Goal: Information Seeking & Learning: Learn about a topic

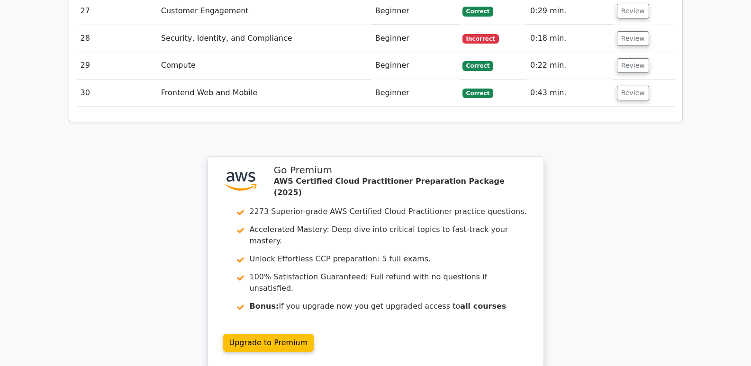
scroll to position [2215, 0]
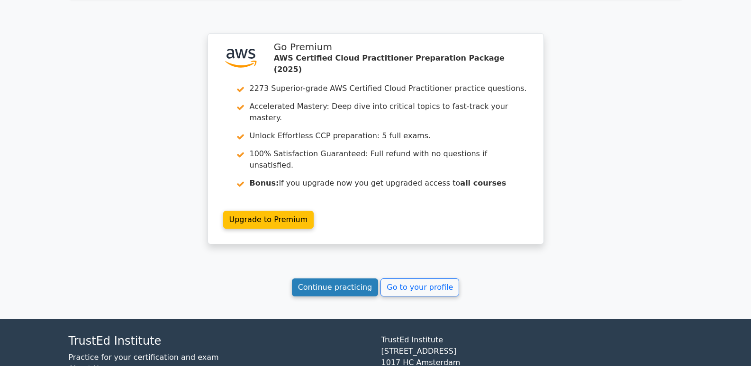
click at [348, 278] on link "Continue practicing" at bounding box center [335, 287] width 87 height 18
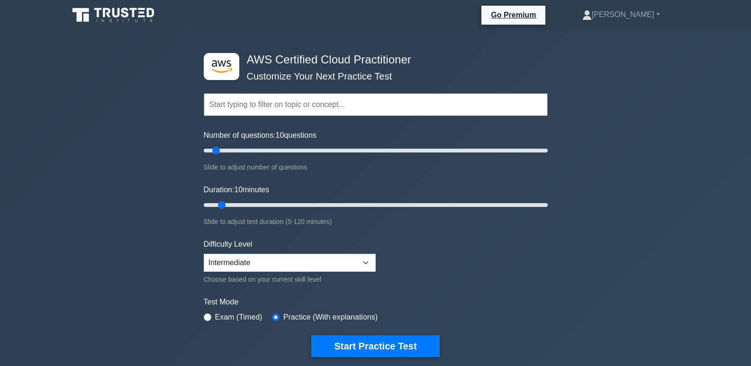
click at [241, 197] on div "Duration: 10 minutes Slide to adjust test duration (5-120 minutes)" at bounding box center [376, 205] width 344 height 43
type input "15"
click at [241, 203] on input "Duration: 10 minutes" at bounding box center [376, 204] width 344 height 11
click at [360, 341] on button "Start Practice Test" at bounding box center [375, 346] width 128 height 22
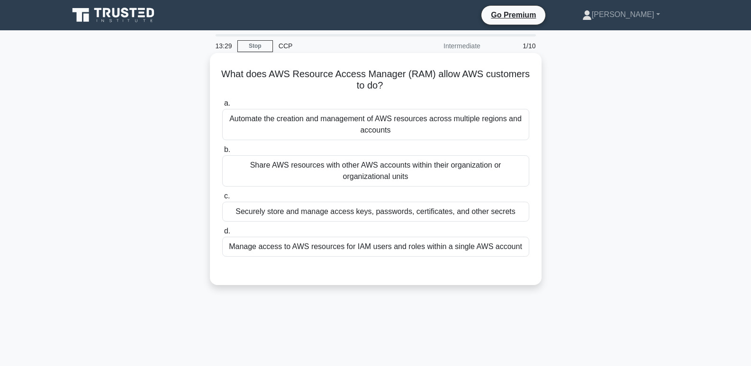
click at [336, 217] on div "Securely store and manage access keys, passwords, certificates, and other secre…" at bounding box center [375, 212] width 307 height 20
click at [222, 199] on input "c. Securely store and manage access keys, passwords, certificates, and other se…" at bounding box center [222, 196] width 0 height 6
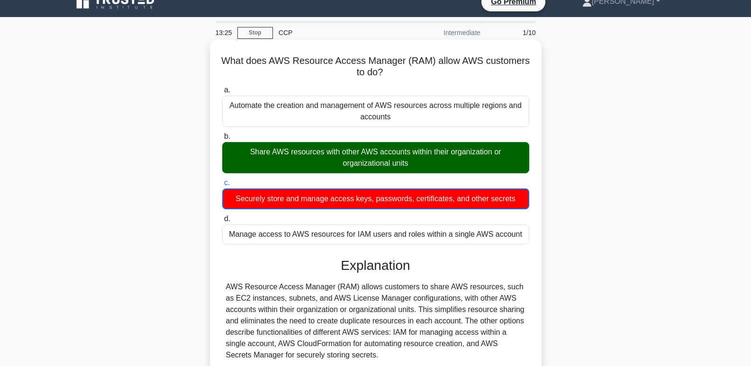
scroll to position [145, 0]
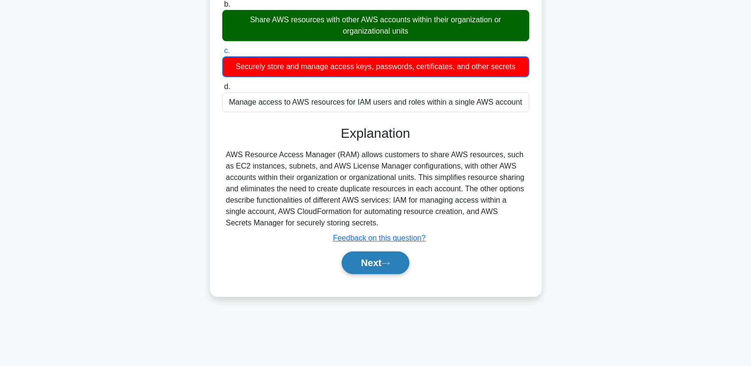
click at [368, 274] on button "Next" at bounding box center [375, 262] width 68 height 23
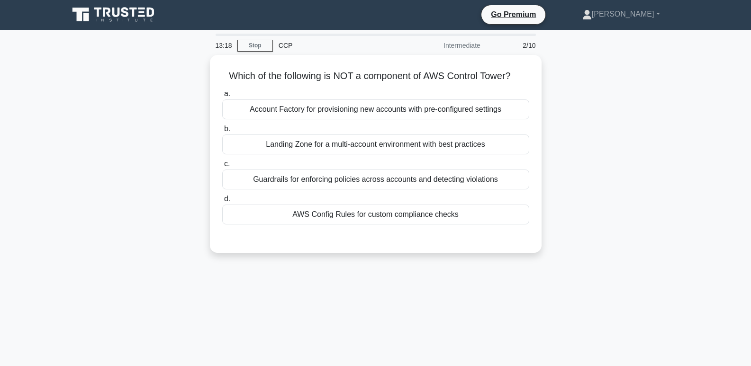
scroll to position [0, 0]
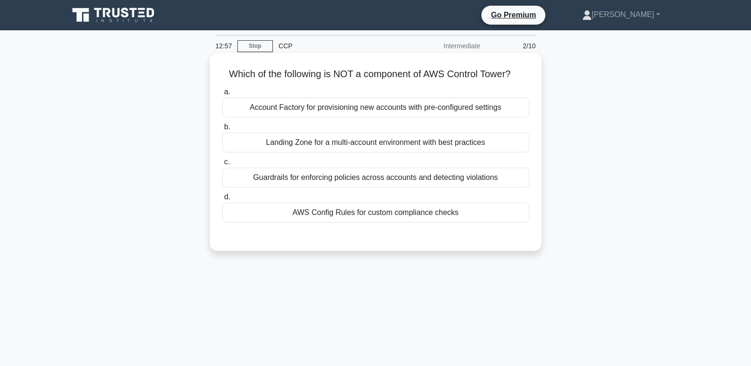
click at [469, 150] on div "Landing Zone for a multi-account environment with best practices" at bounding box center [375, 143] width 307 height 20
click at [222, 130] on input "b. Landing Zone for a multi-account environment with best practices" at bounding box center [222, 127] width 0 height 6
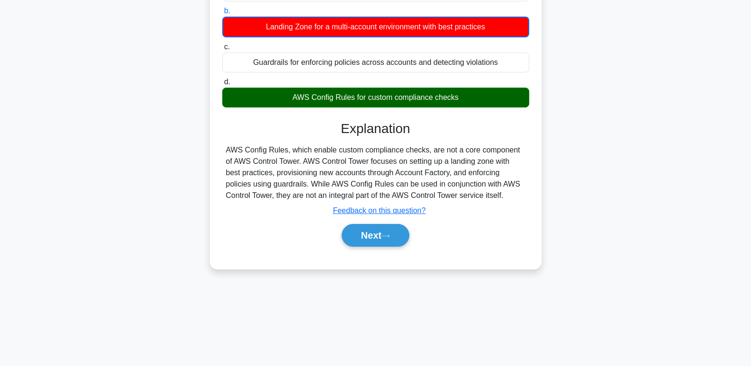
scroll to position [118, 0]
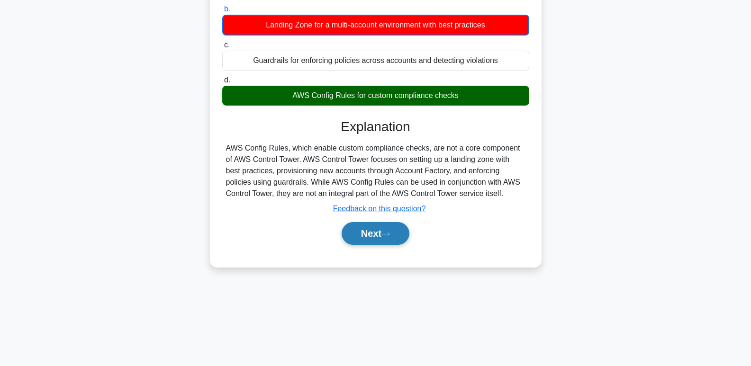
click at [399, 242] on button "Next" at bounding box center [375, 233] width 68 height 23
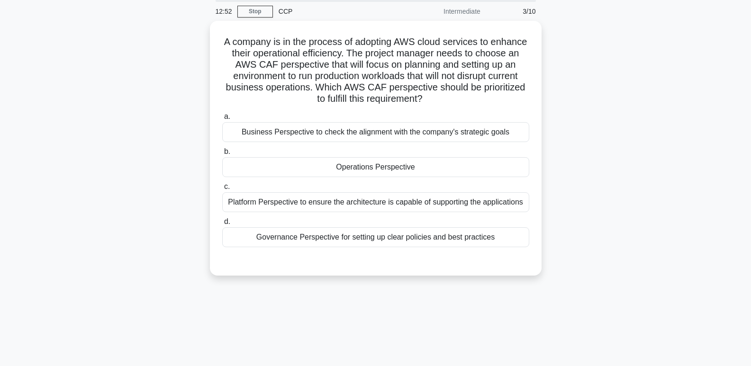
scroll to position [30, 0]
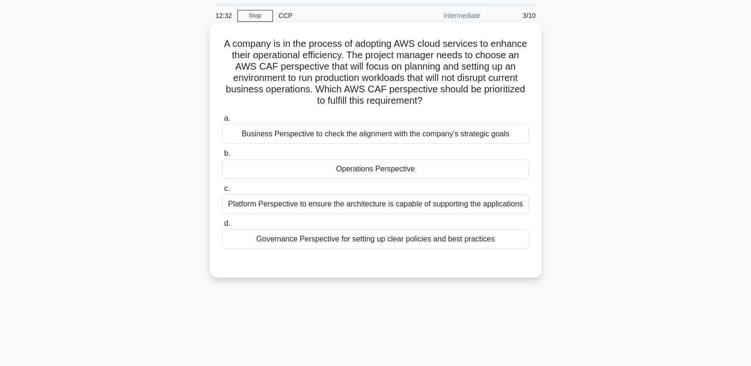
click at [463, 177] on div "Operations Perspective" at bounding box center [375, 169] width 307 height 20
click at [222, 157] on input "b. Operations Perspective" at bounding box center [222, 154] width 0 height 6
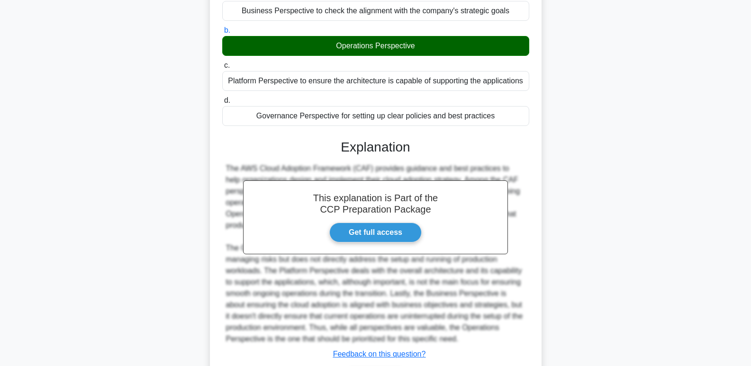
scroll to position [218, 0]
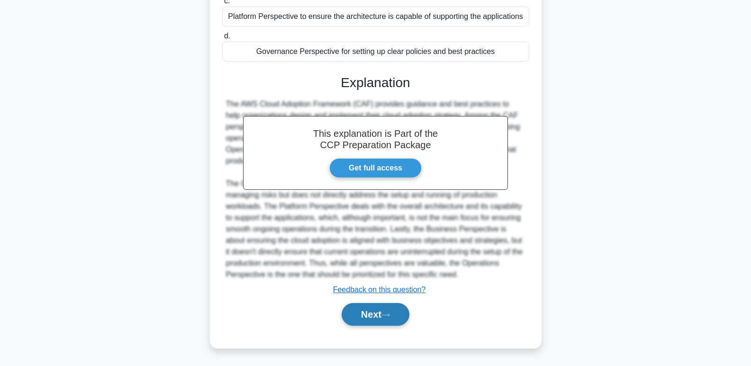
click at [359, 318] on button "Next" at bounding box center [375, 314] width 68 height 23
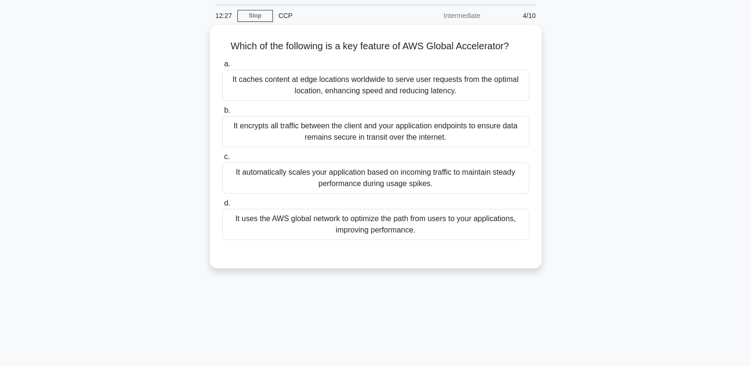
scroll to position [27, 0]
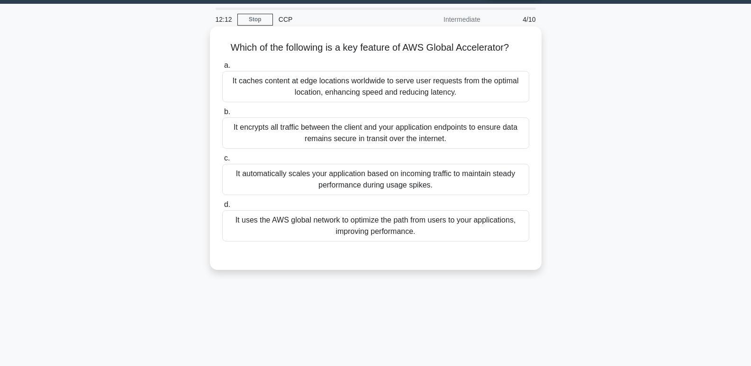
click at [474, 90] on div "It caches content at edge locations worldwide to serve user requests from the o…" at bounding box center [375, 86] width 307 height 31
click at [222, 69] on input "a. It caches content at edge locations worldwide to serve user requests from th…" at bounding box center [222, 66] width 0 height 6
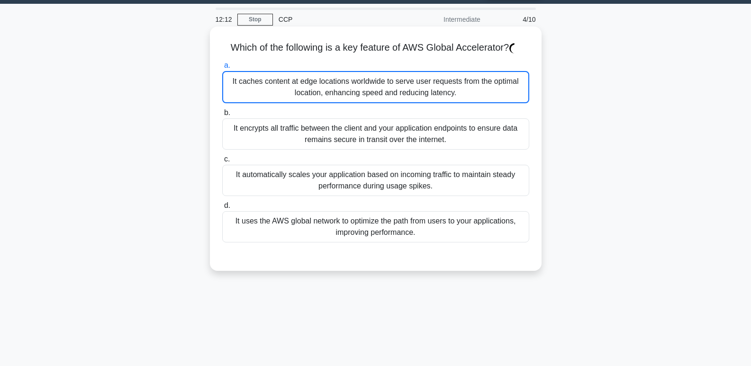
click at [480, 84] on div "It caches content at edge locations worldwide to serve user requests from the o…" at bounding box center [375, 87] width 307 height 32
click at [222, 69] on input "a. It caches content at edge locations worldwide to serve user requests from th…" at bounding box center [222, 66] width 0 height 6
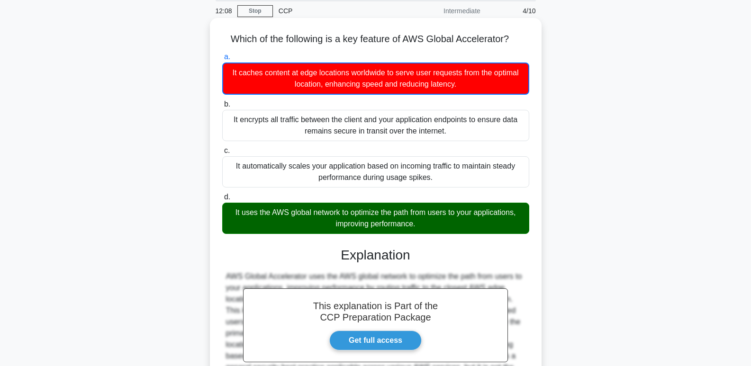
scroll to position [145, 0]
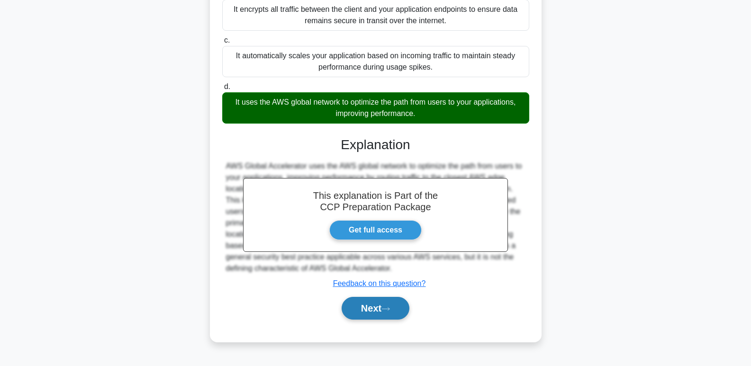
click at [376, 319] on button "Next" at bounding box center [375, 308] width 68 height 23
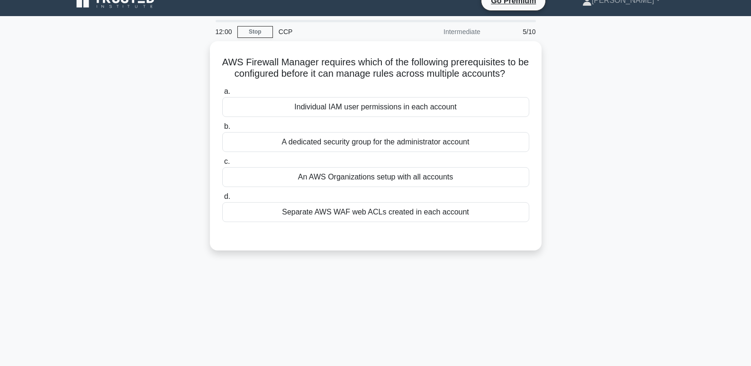
scroll to position [4, 0]
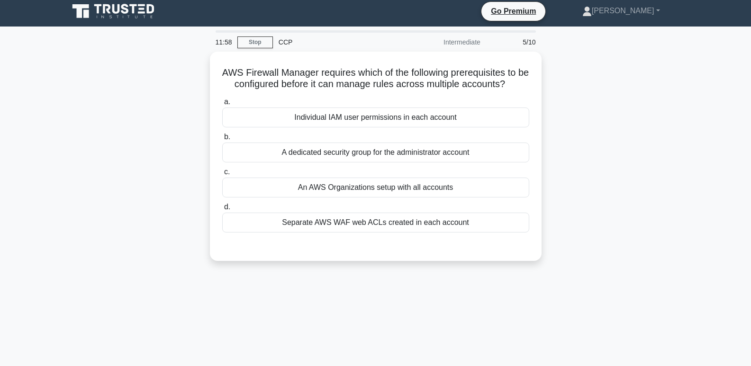
click at [721, 169] on main "11:58 Stop CCP Intermediate 5/10 AWS Firewall Manager requires which of the fol…" at bounding box center [375, 267] width 751 height 481
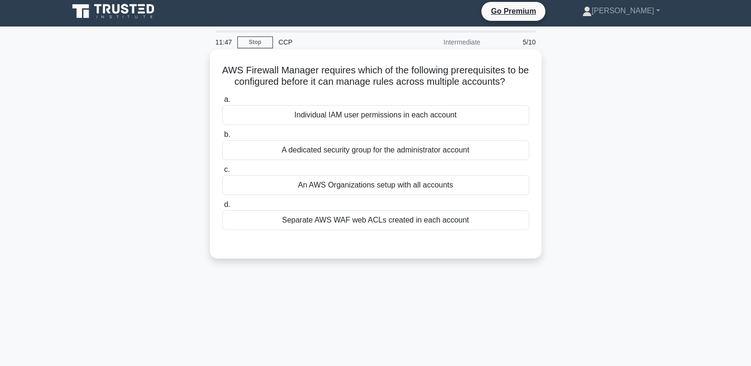
click at [448, 190] on div "An AWS Organizations setup with all accounts" at bounding box center [375, 185] width 307 height 20
click at [222, 173] on input "c. An AWS Organizations setup with all accounts" at bounding box center [222, 170] width 0 height 6
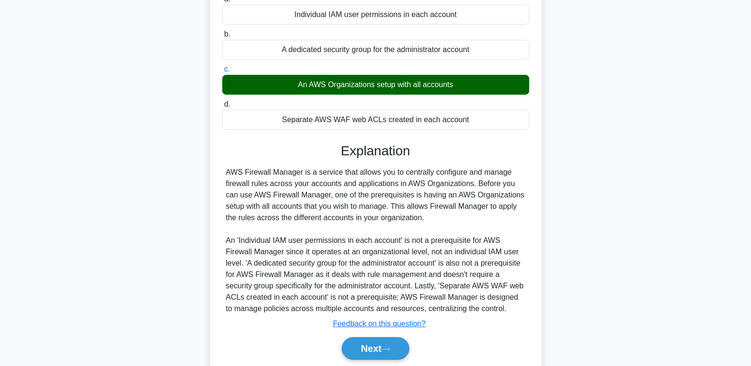
scroll to position [145, 0]
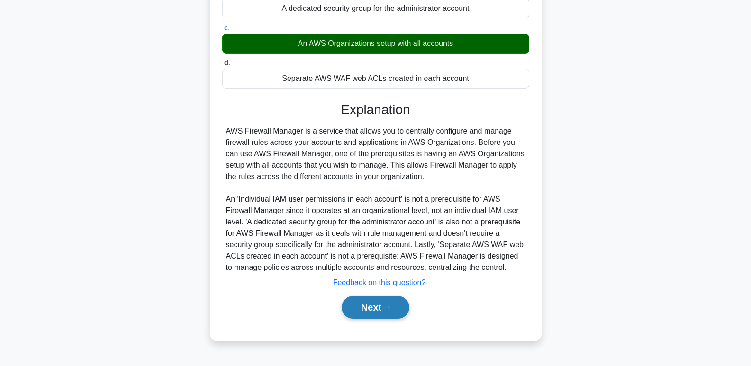
click at [363, 317] on button "Next" at bounding box center [375, 307] width 68 height 23
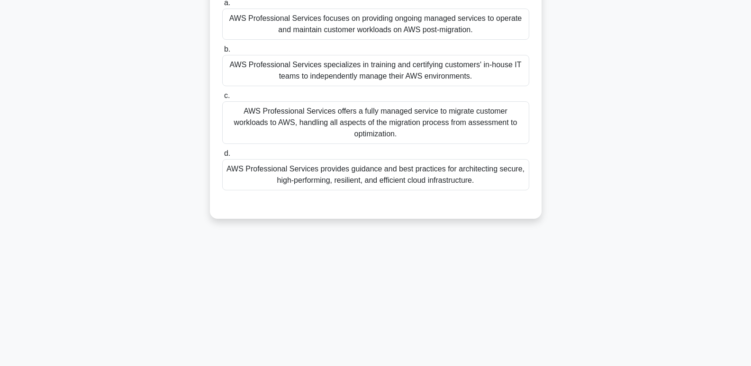
scroll to position [0, 0]
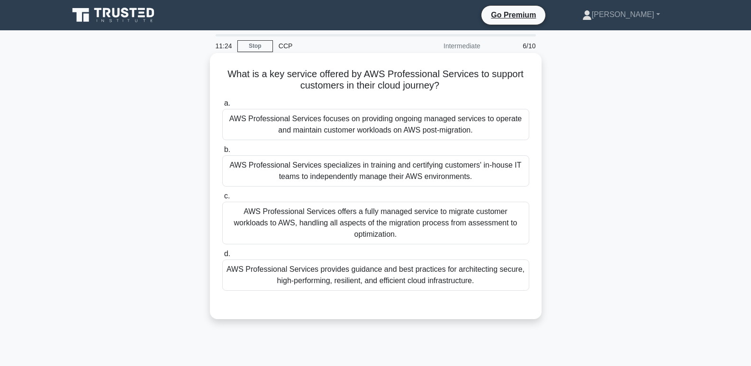
click at [468, 187] on div "AWS Professional Services specializes in training and certifying customers' in-…" at bounding box center [375, 170] width 307 height 31
click at [222, 153] on input "b. AWS Professional Services specializes in training and certifying customers' …" at bounding box center [222, 150] width 0 height 6
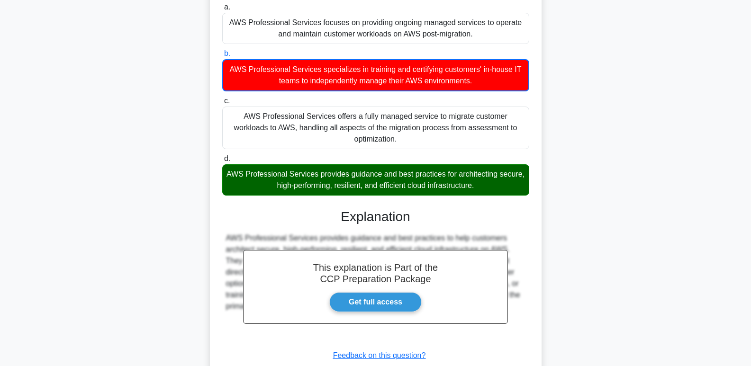
scroll to position [151, 0]
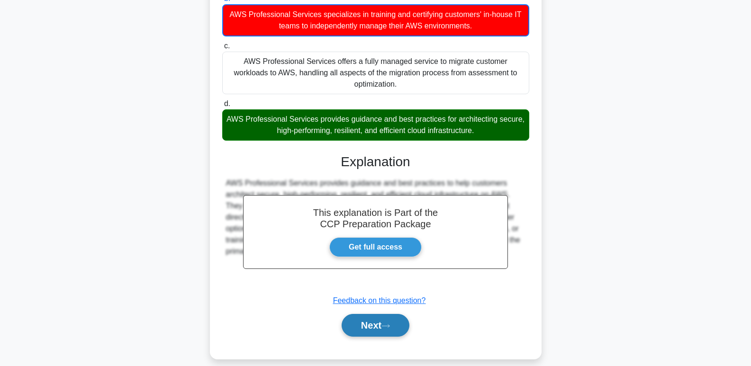
click at [379, 323] on button "Next" at bounding box center [375, 325] width 68 height 23
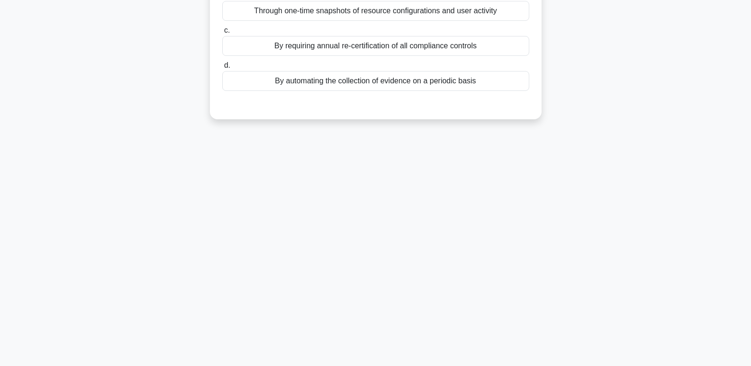
click at [382, 314] on div "11:21 Stop CCP Intermediate 7/10 How does AWS Audit Manager aid in ensuring tha…" at bounding box center [375, 126] width 625 height 474
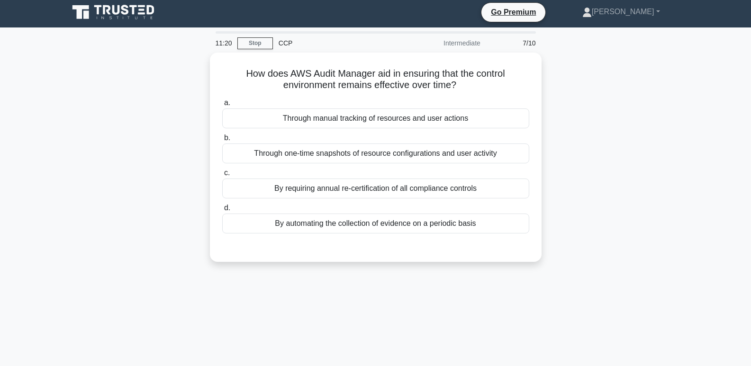
scroll to position [0, 0]
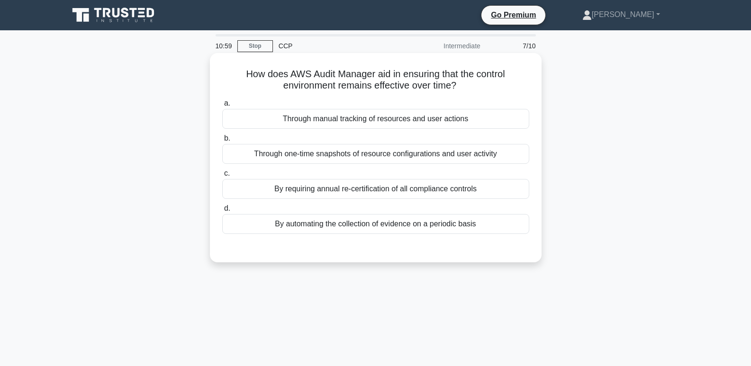
click at [440, 227] on div "By automating the collection of evidence on a periodic basis" at bounding box center [375, 224] width 307 height 20
click at [222, 212] on input "d. By automating the collection of evidence on a periodic basis" at bounding box center [222, 209] width 0 height 6
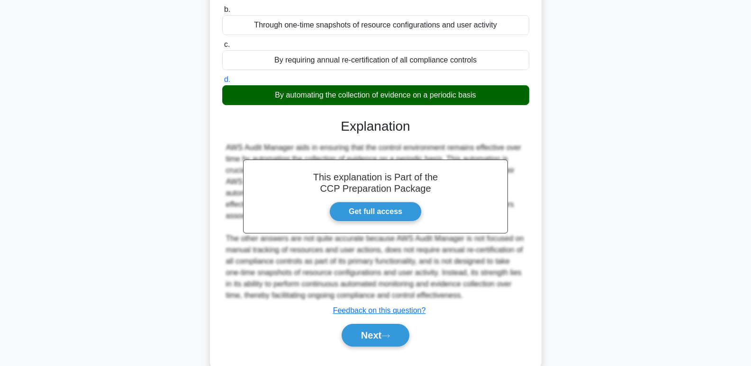
scroll to position [150, 0]
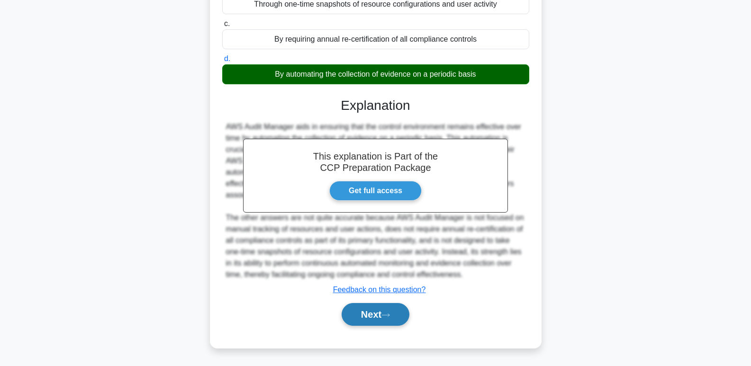
click at [378, 315] on button "Next" at bounding box center [375, 314] width 68 height 23
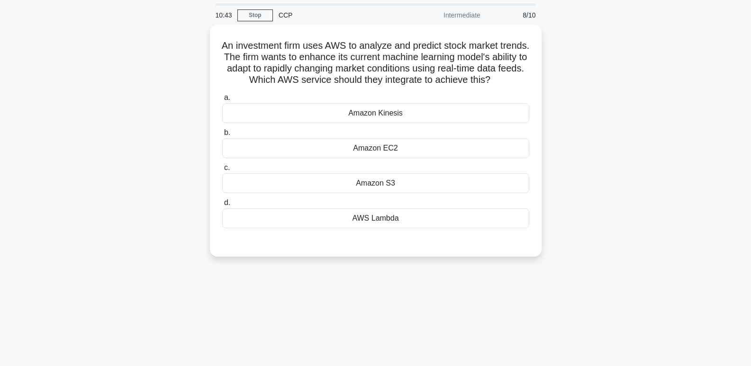
scroll to position [32, 0]
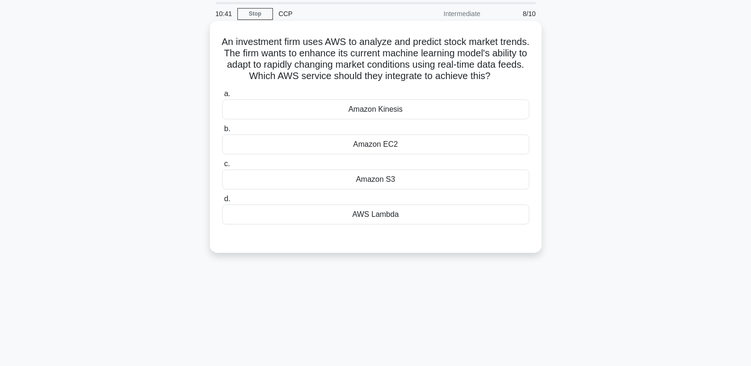
click at [492, 117] on div "Amazon Kinesis" at bounding box center [375, 109] width 307 height 20
click at [222, 97] on input "a. Amazon Kinesis" at bounding box center [222, 94] width 0 height 6
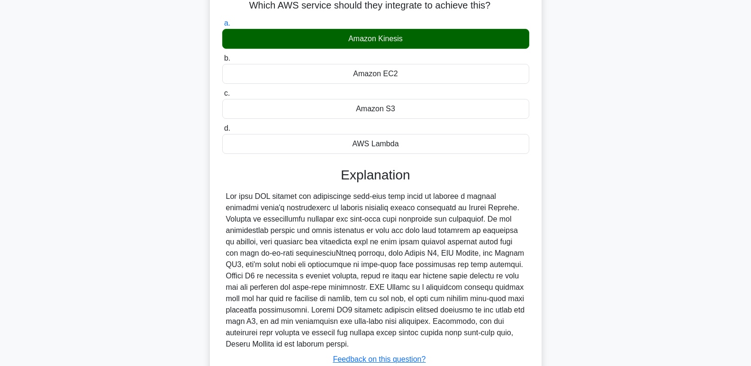
scroll to position [184, 0]
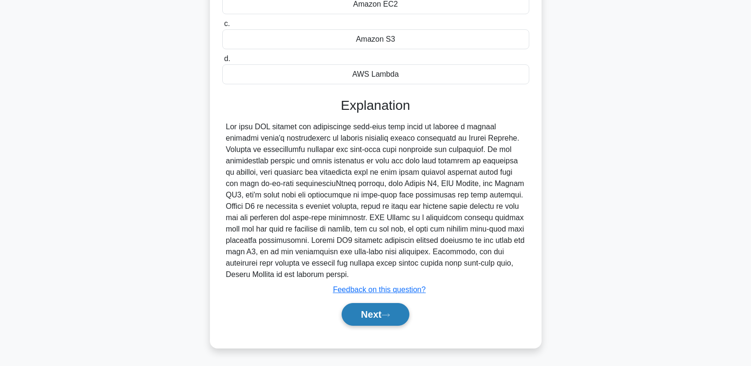
click at [373, 313] on button "Next" at bounding box center [375, 314] width 68 height 23
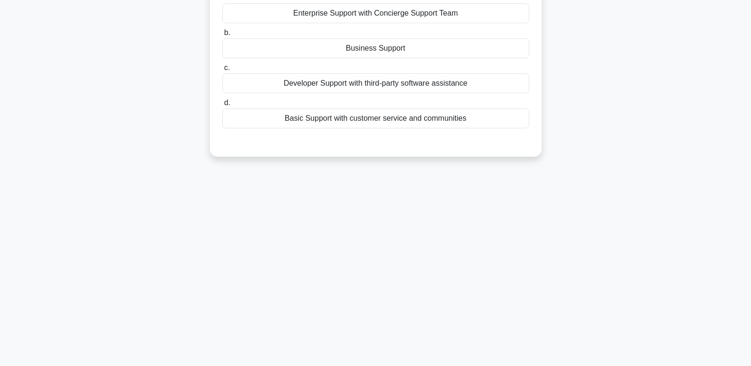
scroll to position [45, 0]
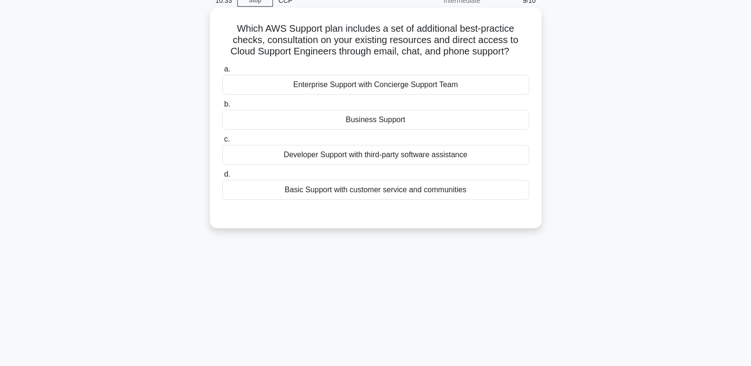
click at [492, 113] on div "Business Support" at bounding box center [375, 120] width 307 height 20
click at [222, 108] on input "b. Business Support" at bounding box center [222, 104] width 0 height 6
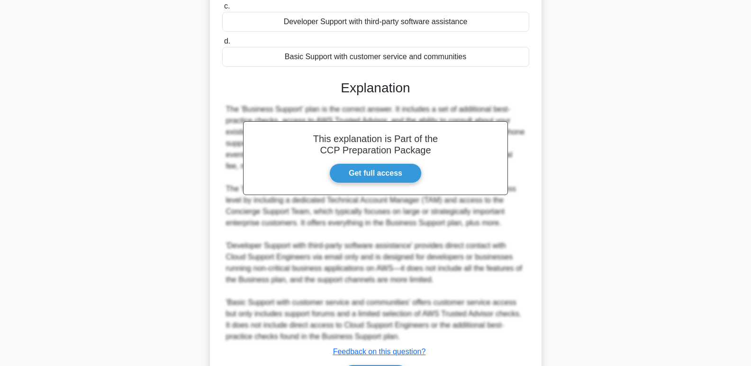
scroll to position [241, 0]
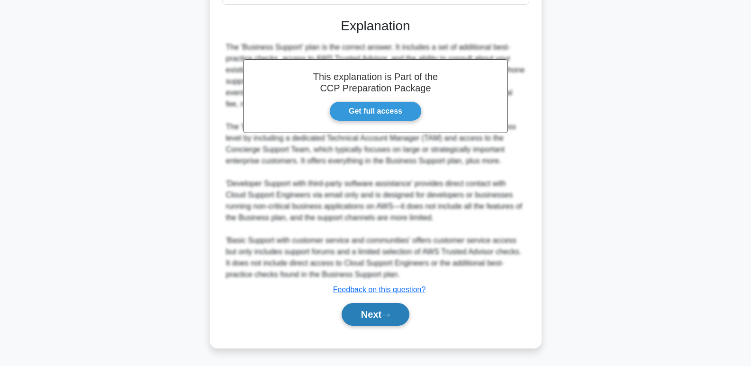
click at [368, 318] on button "Next" at bounding box center [375, 314] width 68 height 23
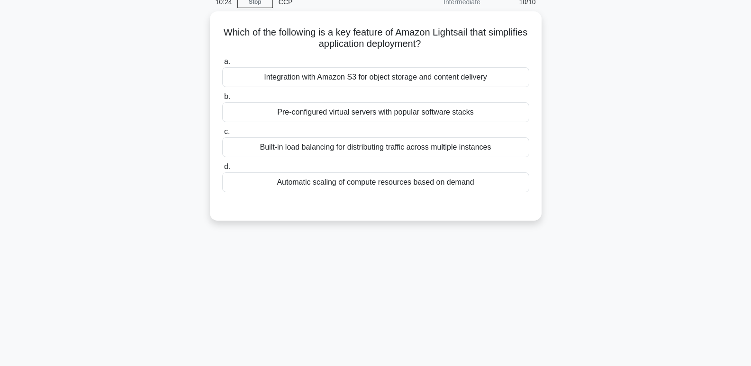
scroll to position [0, 0]
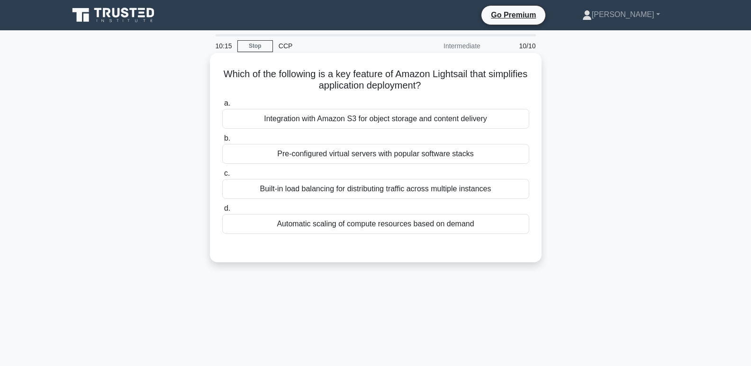
click at [430, 232] on div "Automatic scaling of compute resources based on demand" at bounding box center [375, 224] width 307 height 20
click at [222, 212] on input "d. Automatic scaling of compute resources based on demand" at bounding box center [222, 209] width 0 height 6
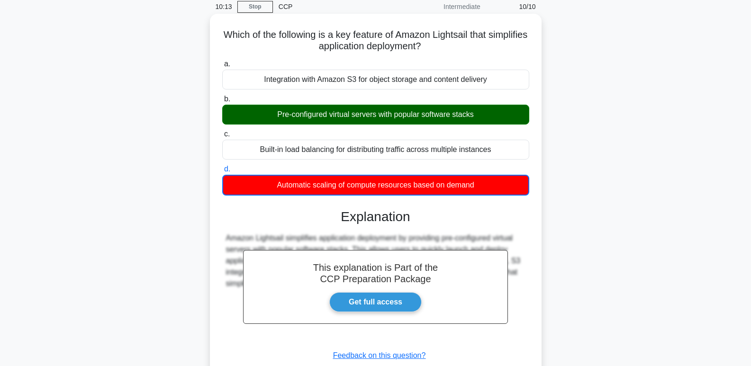
scroll to position [145, 0]
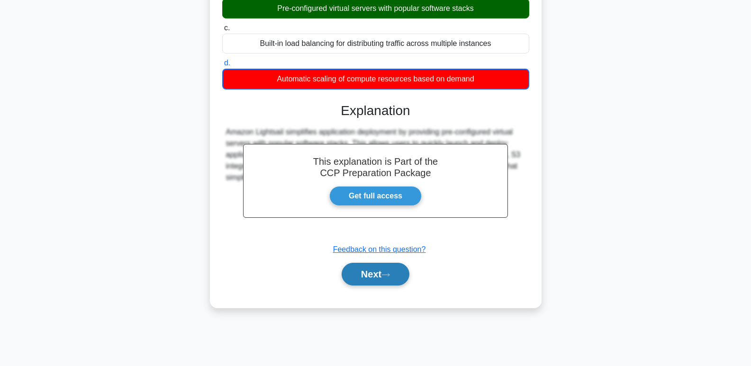
click at [385, 277] on icon at bounding box center [385, 274] width 9 height 5
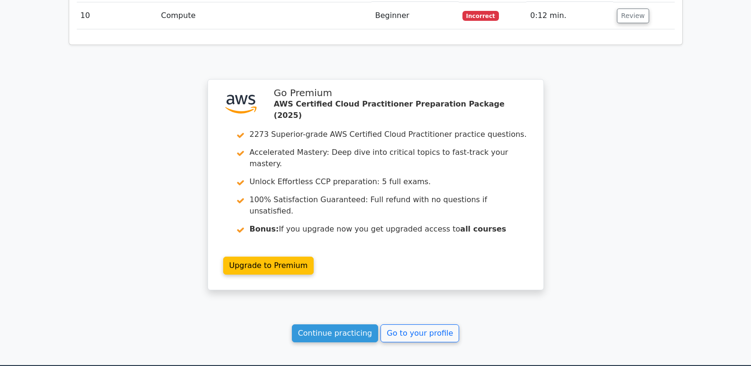
scroll to position [1405, 0]
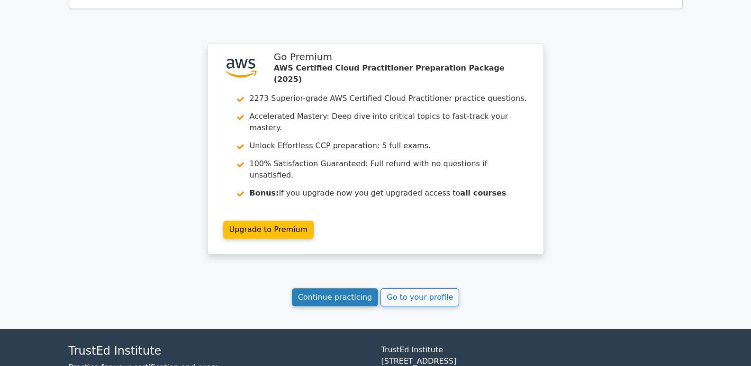
click at [318, 288] on link "Continue practicing" at bounding box center [335, 297] width 87 height 18
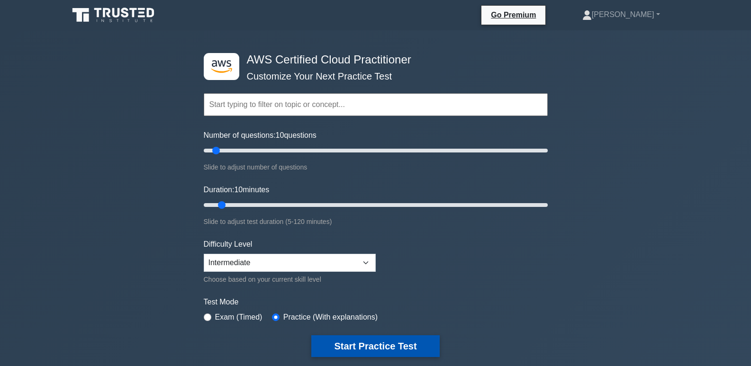
click at [389, 350] on button "Start Practice Test" at bounding box center [375, 346] width 128 height 22
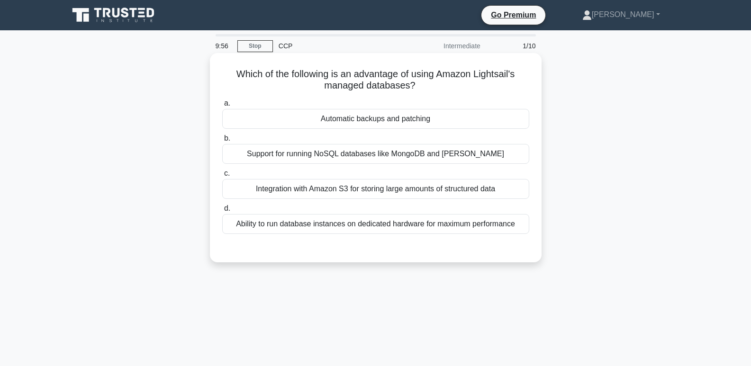
click at [470, 125] on div "Automatic backups and patching" at bounding box center [375, 119] width 307 height 20
click at [222, 107] on input "a. Automatic backups and patching" at bounding box center [222, 103] width 0 height 6
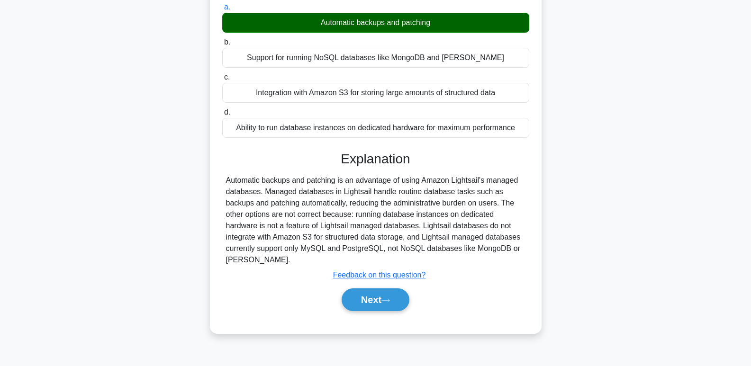
scroll to position [99, 0]
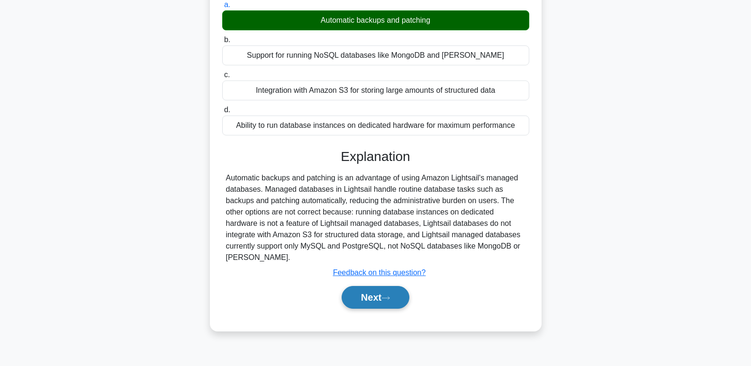
click at [377, 296] on button "Next" at bounding box center [375, 297] width 68 height 23
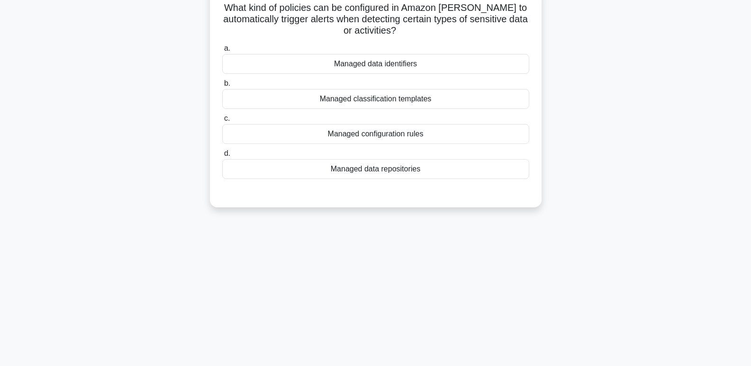
scroll to position [0, 0]
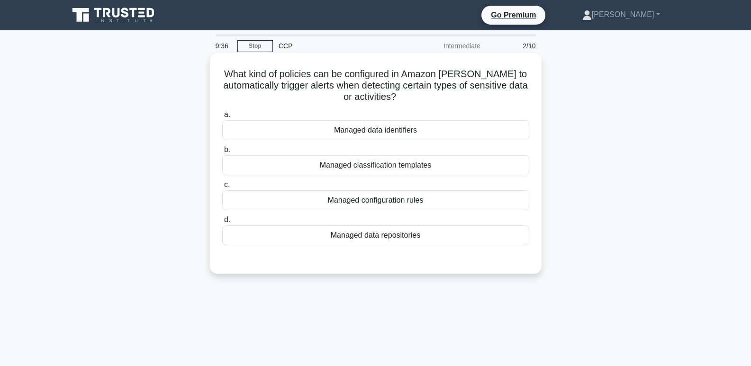
click at [504, 126] on div "Managed data identifiers" at bounding box center [375, 130] width 307 height 20
click at [222, 118] on input "a. Managed data identifiers" at bounding box center [222, 115] width 0 height 6
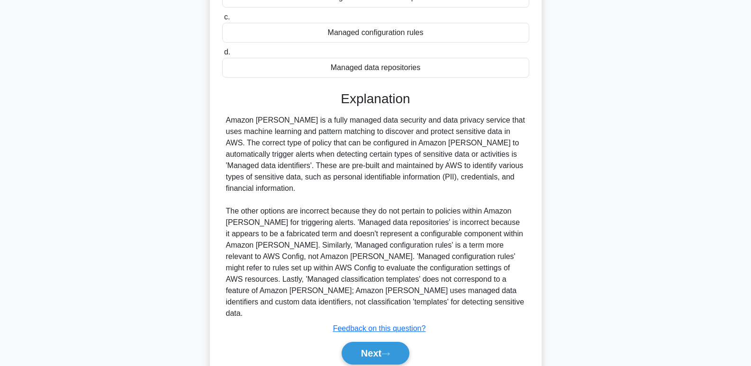
scroll to position [170, 0]
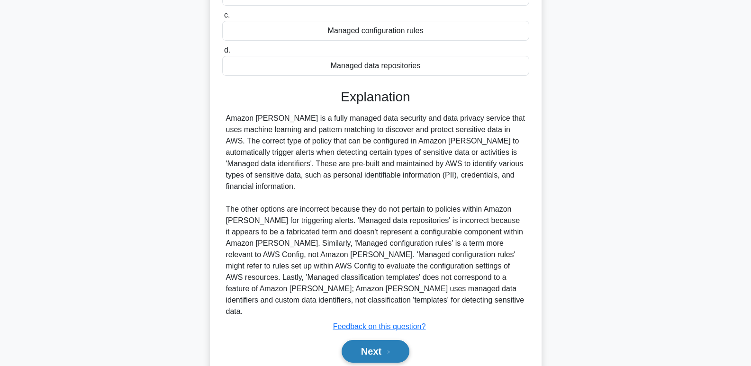
click at [365, 342] on button "Next" at bounding box center [375, 351] width 68 height 23
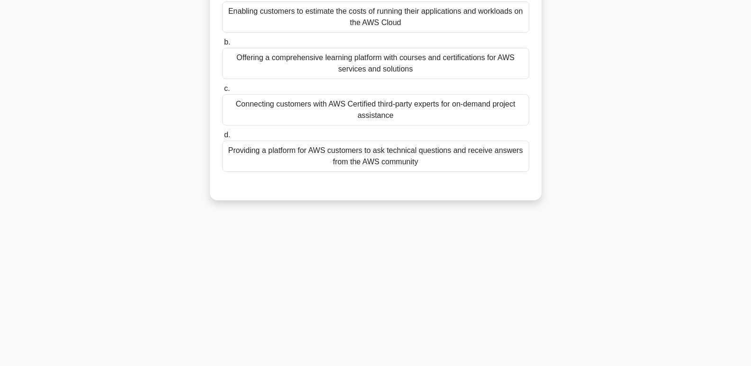
scroll to position [0, 0]
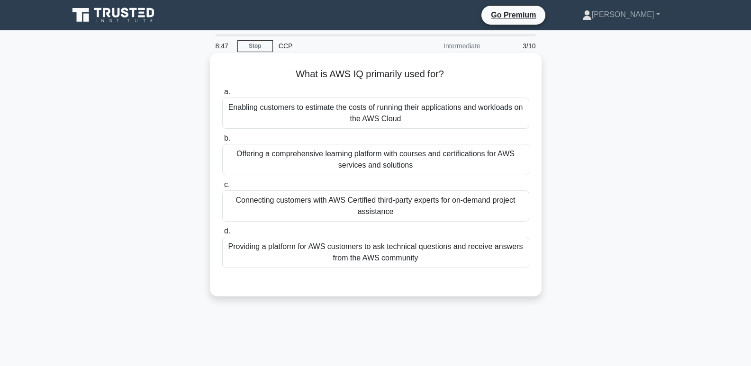
click at [251, 127] on div "Enabling customers to estimate the costs of running their applications and work…" at bounding box center [375, 113] width 307 height 31
click at [222, 95] on input "a. Enabling customers to estimate the costs of running their applications and w…" at bounding box center [222, 92] width 0 height 6
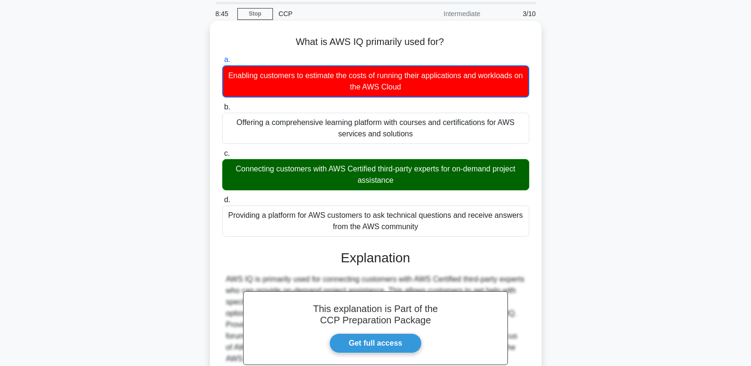
scroll to position [145, 0]
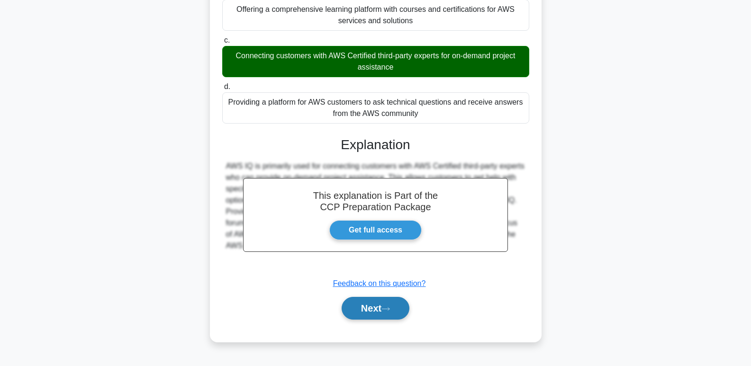
click at [395, 320] on button "Next" at bounding box center [375, 308] width 68 height 23
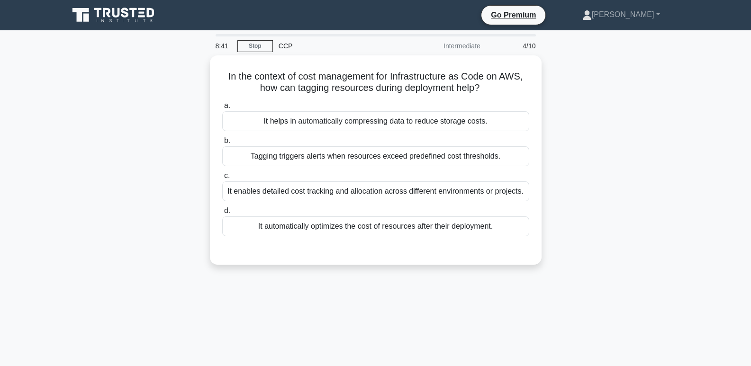
scroll to position [2, 0]
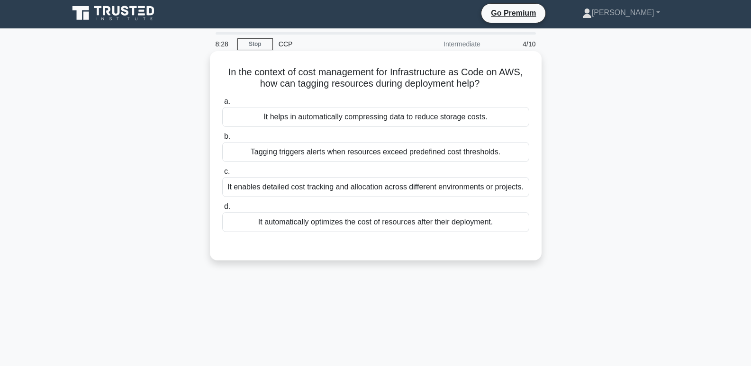
click at [487, 155] on div "Tagging triggers alerts when resources exceed predefined cost thresholds." at bounding box center [375, 152] width 307 height 20
click at [222, 140] on input "b. Tagging triggers alerts when resources exceed predefined cost thresholds." at bounding box center [222, 137] width 0 height 6
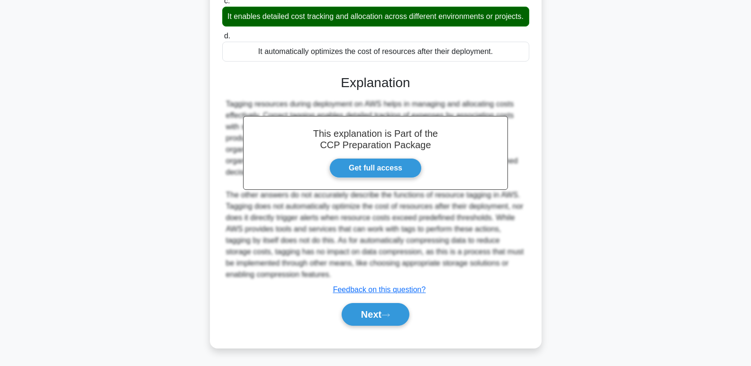
scroll to position [185, 0]
click at [387, 316] on icon at bounding box center [385, 315] width 9 height 5
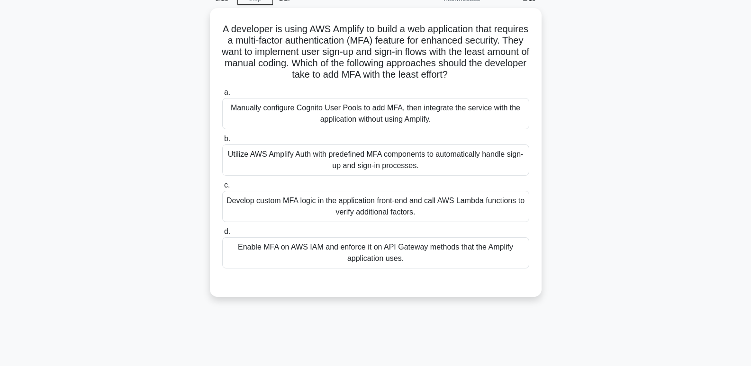
scroll to position [48, 0]
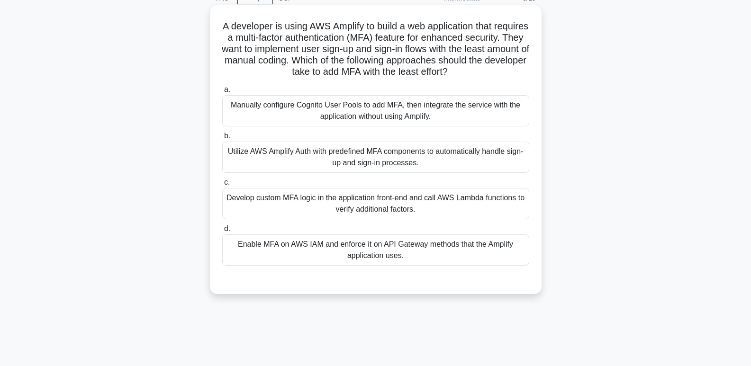
click at [491, 156] on div "Utilize AWS Amplify Auth with predefined MFA components to automatically handle…" at bounding box center [375, 157] width 307 height 31
click at [222, 139] on input "b. Utilize AWS Amplify Auth with predefined MFA components to automatically han…" at bounding box center [222, 136] width 0 height 6
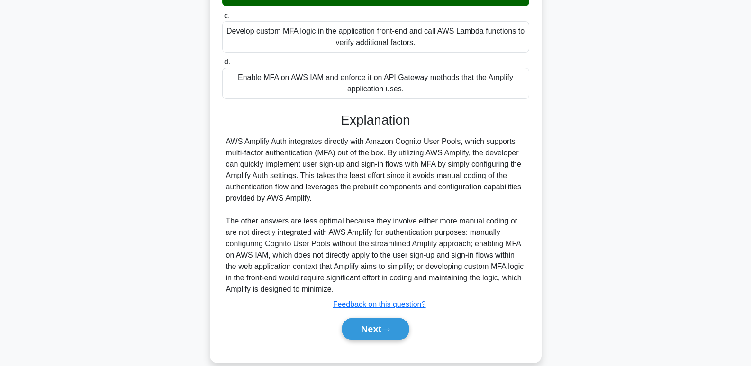
scroll to position [230, 0]
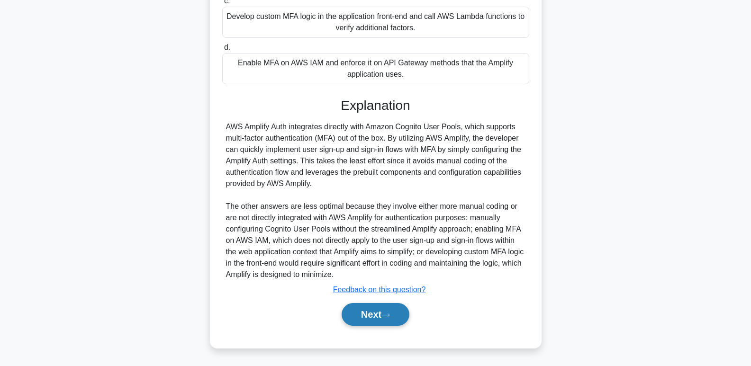
click at [384, 325] on button "Next" at bounding box center [375, 314] width 68 height 23
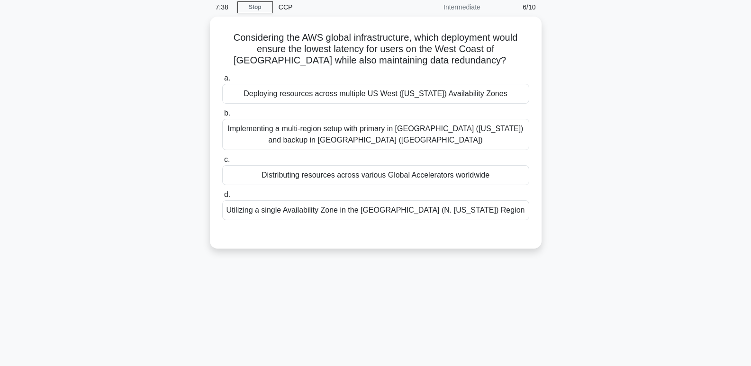
scroll to position [0, 0]
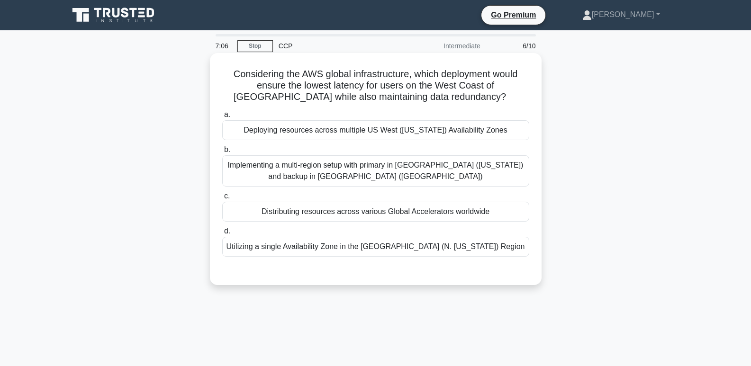
click at [469, 179] on div "Implementing a multi-region setup with primary in US East (Ohio) and backup in …" at bounding box center [375, 170] width 307 height 31
click at [222, 153] on input "b. Implementing a multi-region setup with primary in US East (Ohio) and backup …" at bounding box center [222, 150] width 0 height 6
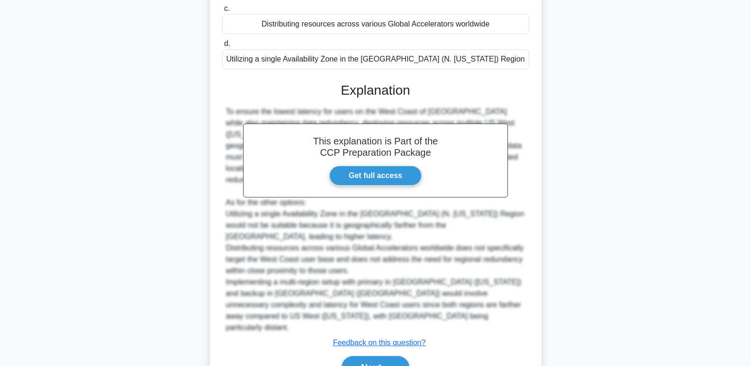
scroll to position [219, 0]
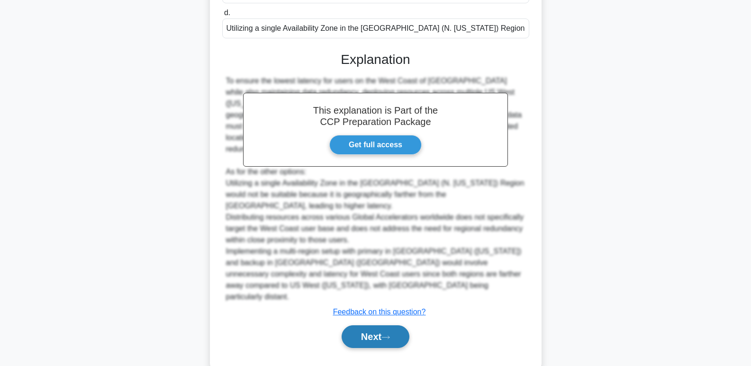
click at [377, 325] on button "Next" at bounding box center [375, 336] width 68 height 23
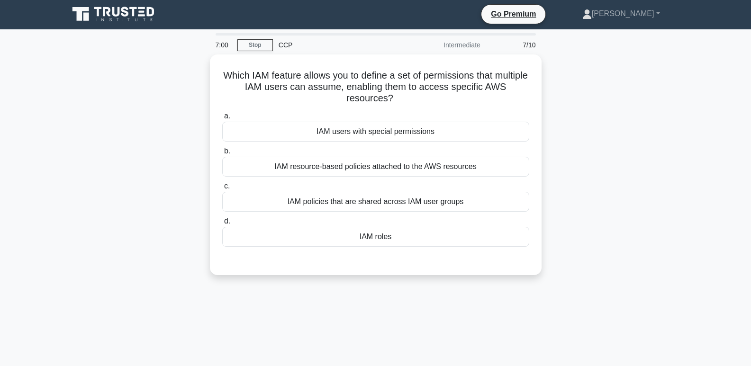
scroll to position [0, 0]
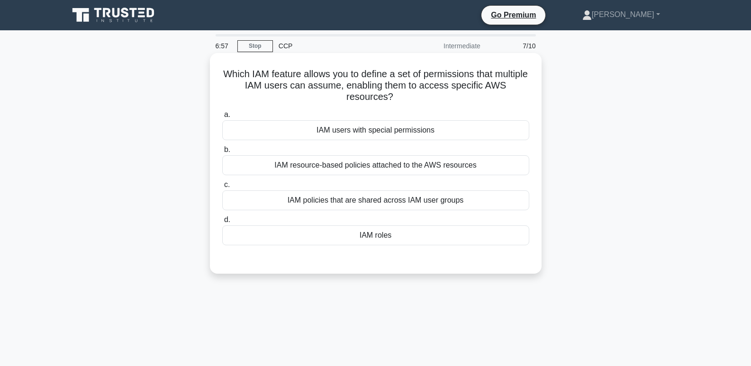
click at [417, 245] on div "IAM roles" at bounding box center [375, 235] width 307 height 20
click at [222, 223] on input "d. IAM roles" at bounding box center [222, 220] width 0 height 6
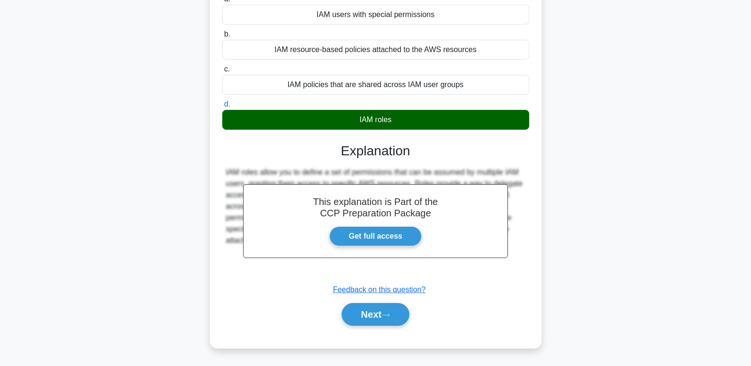
scroll to position [145, 0]
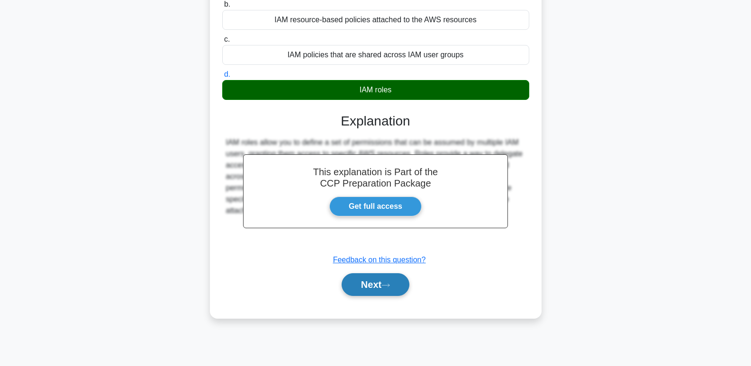
click at [379, 290] on button "Next" at bounding box center [375, 284] width 68 height 23
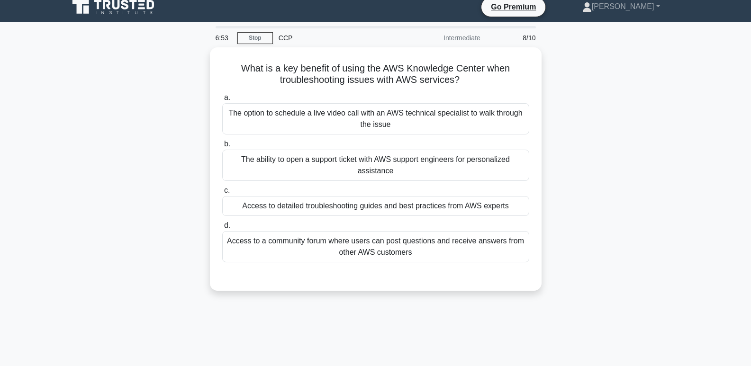
scroll to position [7, 0]
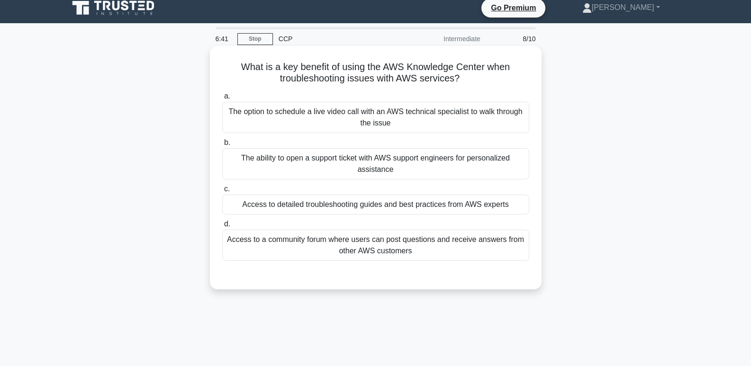
click at [468, 205] on div "Access to detailed troubleshooting guides and best practices from AWS experts" at bounding box center [375, 205] width 307 height 20
click at [222, 192] on input "c. Access to detailed troubleshooting guides and best practices from AWS experts" at bounding box center [222, 189] width 0 height 6
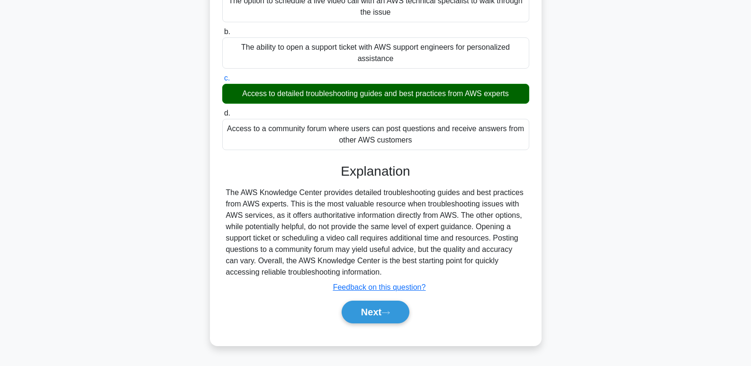
scroll to position [145, 0]
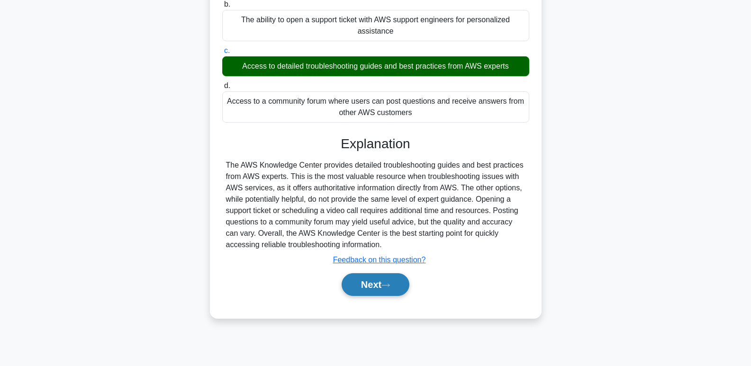
click at [383, 287] on button "Next" at bounding box center [375, 284] width 68 height 23
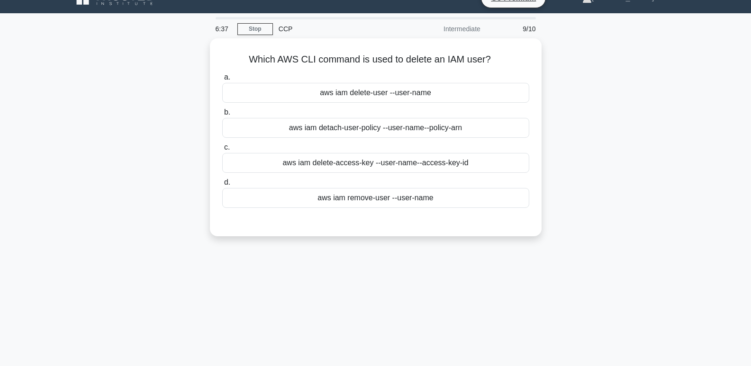
scroll to position [16, 0]
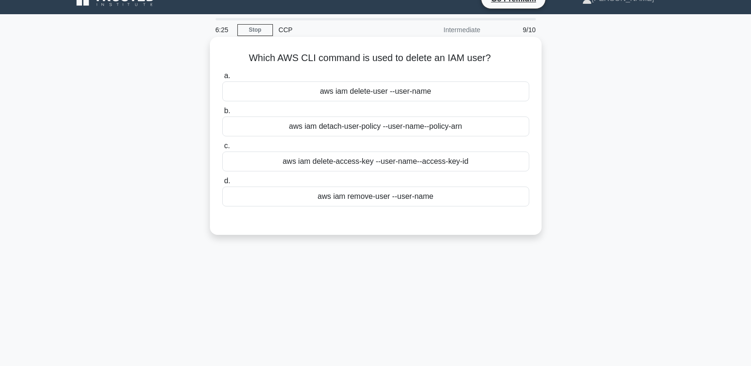
click at [448, 205] on div "aws iam remove-user --user-name" at bounding box center [375, 197] width 307 height 20
click at [222, 184] on input "d. aws iam remove-user --user-name" at bounding box center [222, 181] width 0 height 6
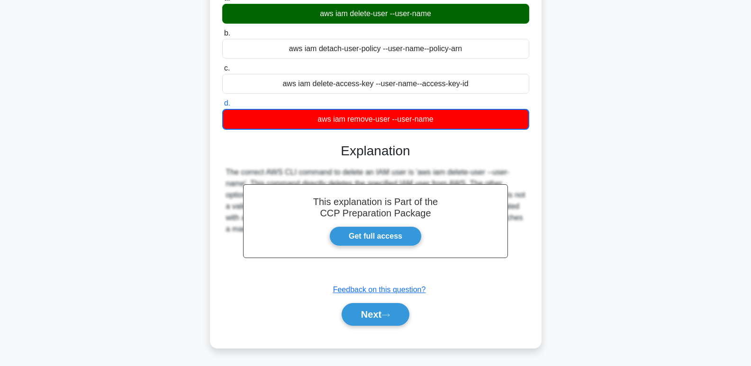
scroll to position [145, 0]
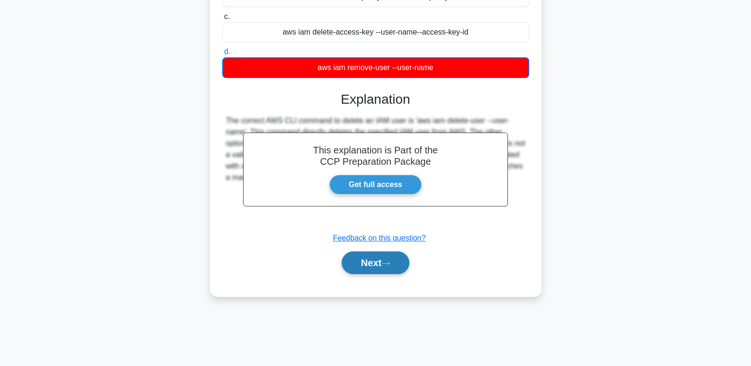
click at [387, 272] on button "Next" at bounding box center [375, 262] width 68 height 23
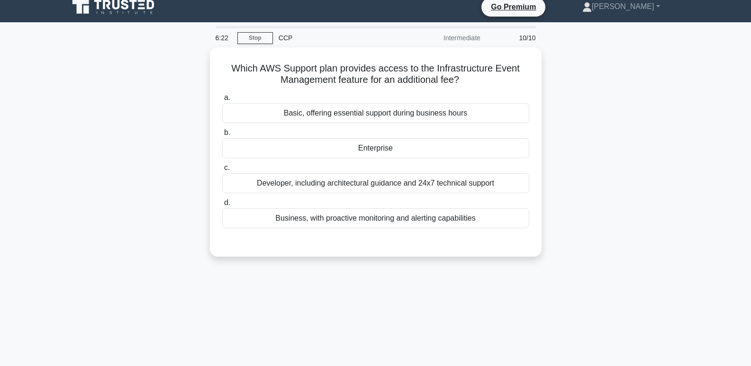
scroll to position [0, 0]
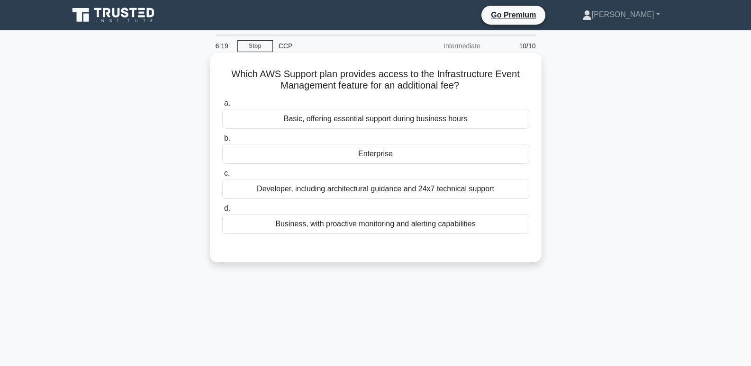
click at [468, 153] on div "Enterprise" at bounding box center [375, 154] width 307 height 20
click at [222, 142] on input "b. Enterprise" at bounding box center [222, 138] width 0 height 6
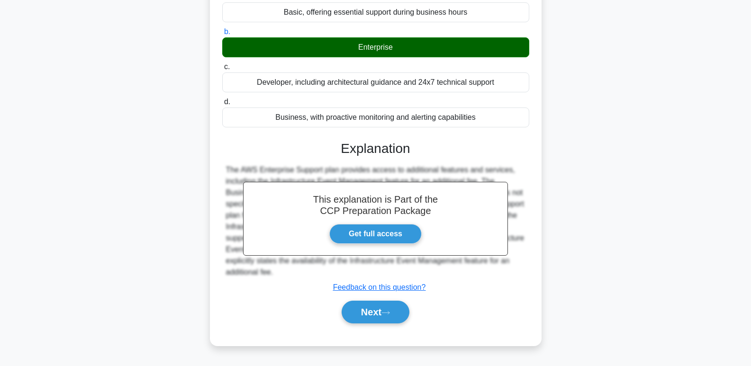
scroll to position [145, 0]
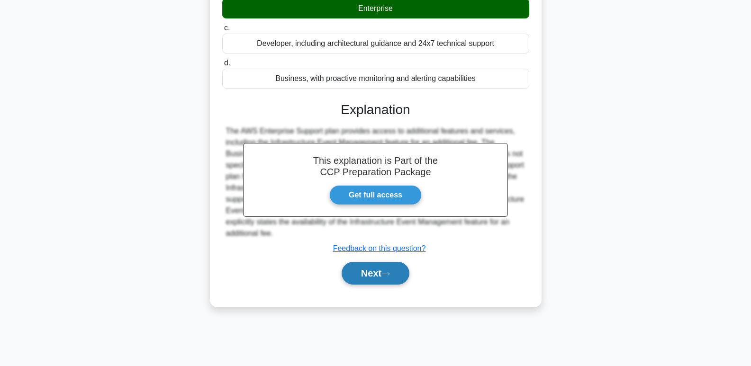
click at [389, 275] on icon at bounding box center [386, 273] width 8 height 3
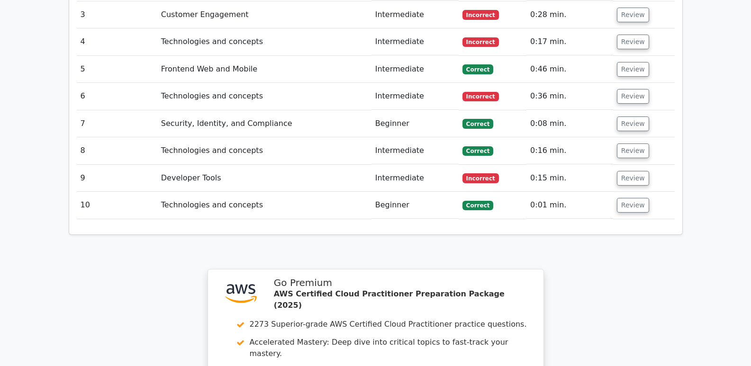
scroll to position [1420, 0]
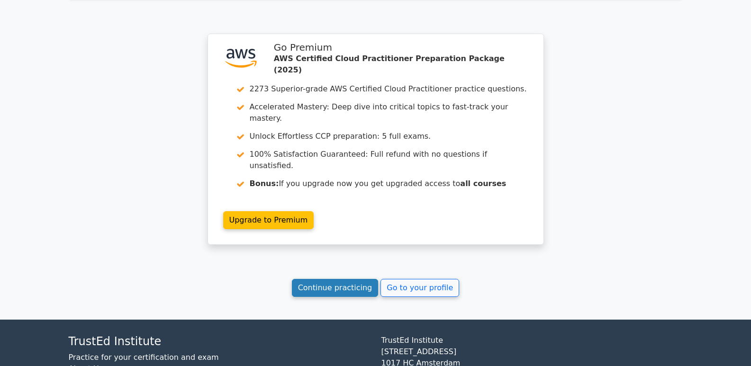
click at [360, 279] on link "Continue practicing" at bounding box center [335, 288] width 87 height 18
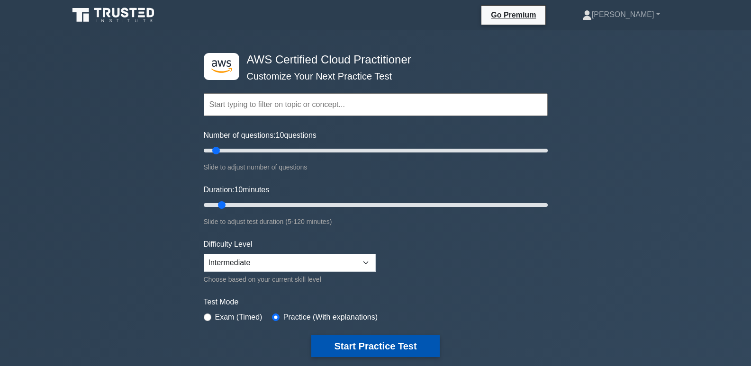
click at [373, 348] on button "Start Practice Test" at bounding box center [375, 346] width 128 height 22
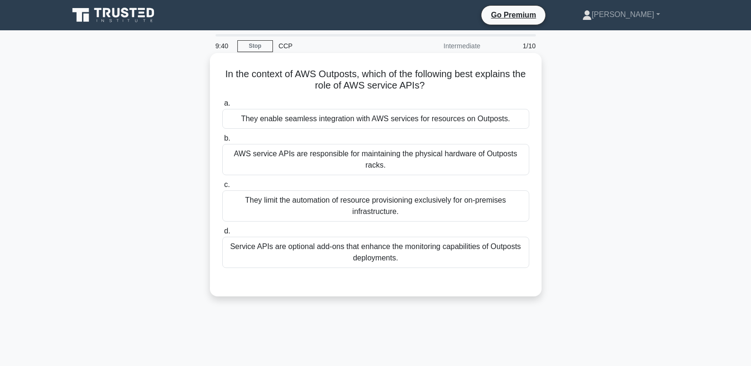
click at [501, 122] on div "They enable seamless integration with AWS services for resources on Outposts." at bounding box center [375, 119] width 307 height 20
click at [222, 107] on input "a. They enable seamless integration with AWS services for resources on Outposts." at bounding box center [222, 103] width 0 height 6
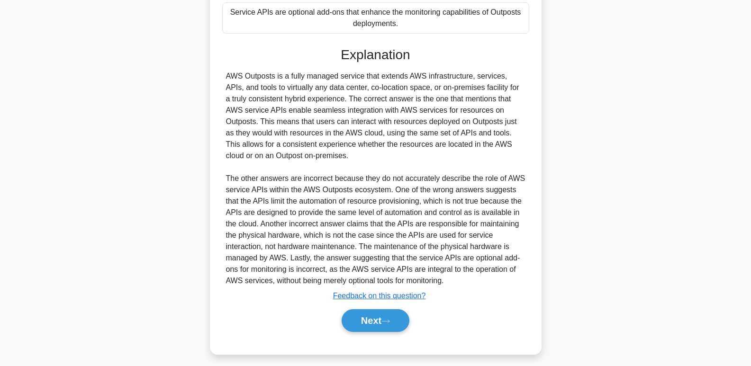
scroll to position [235, 0]
click at [371, 314] on button "Next" at bounding box center [375, 319] width 68 height 23
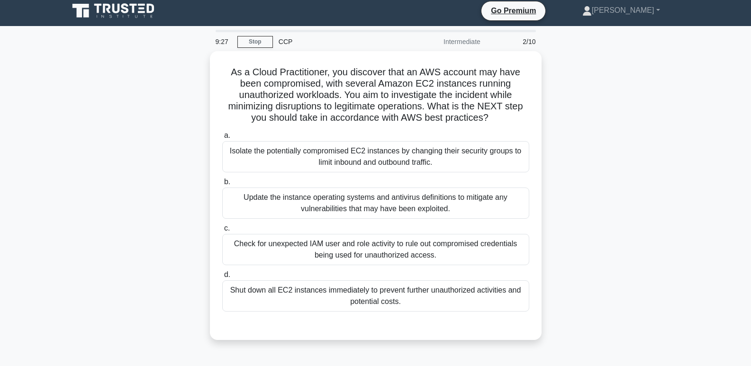
scroll to position [0, 0]
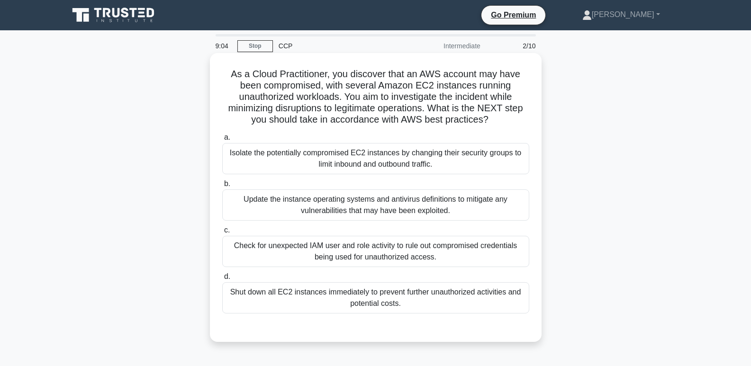
click at [454, 257] on div "Check for unexpected IAM user and role activity to rule out compromised credent…" at bounding box center [375, 251] width 307 height 31
click at [222, 233] on input "c. Check for unexpected IAM user and role activity to rule out compromised cred…" at bounding box center [222, 230] width 0 height 6
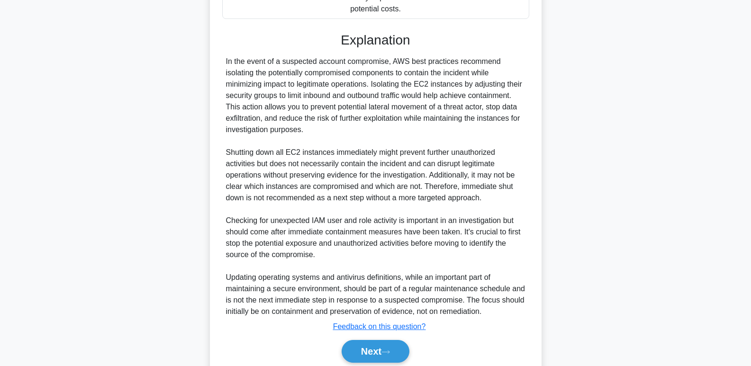
scroll to position [333, 0]
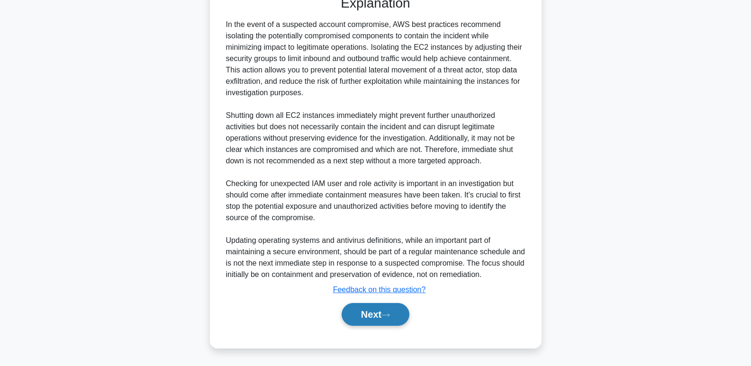
click at [373, 320] on button "Next" at bounding box center [375, 314] width 68 height 23
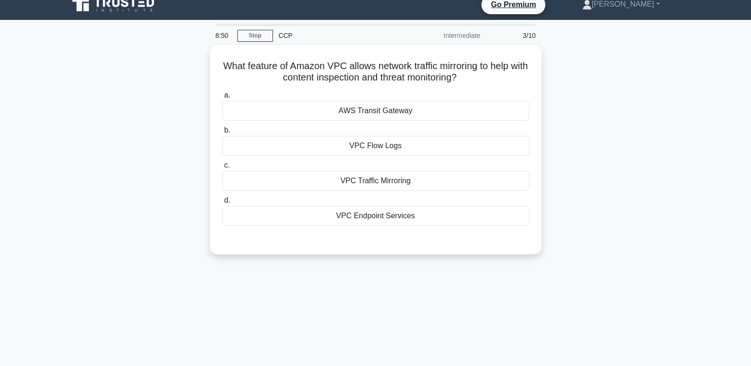
scroll to position [0, 0]
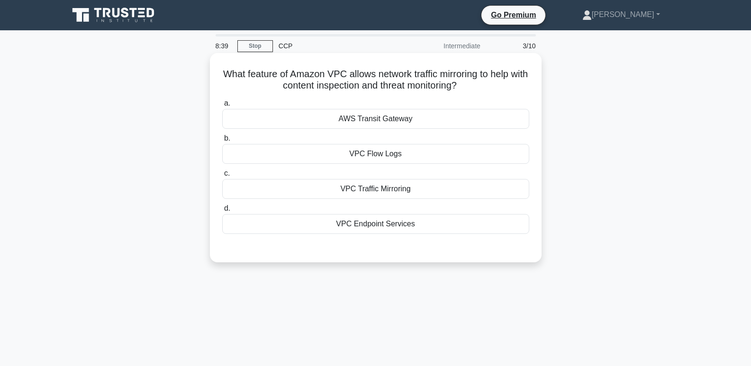
click at [458, 197] on div "VPC Traffic Mirroring" at bounding box center [375, 189] width 307 height 20
click at [222, 177] on input "c. VPC Traffic Mirroring" at bounding box center [222, 173] width 0 height 6
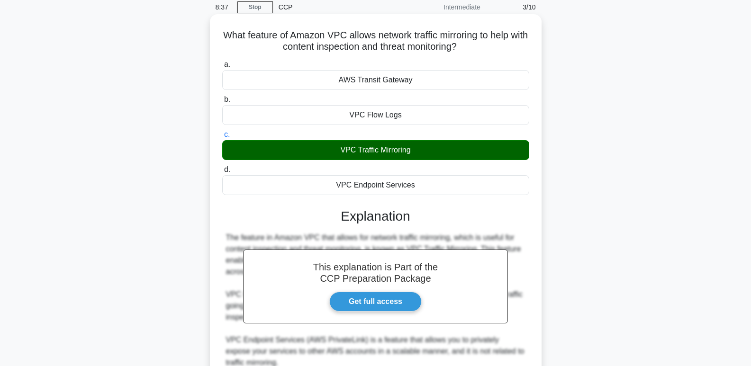
scroll to position [173, 0]
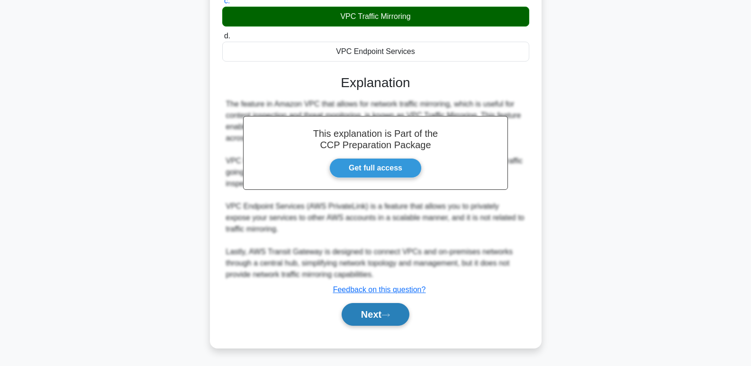
click at [386, 323] on button "Next" at bounding box center [375, 314] width 68 height 23
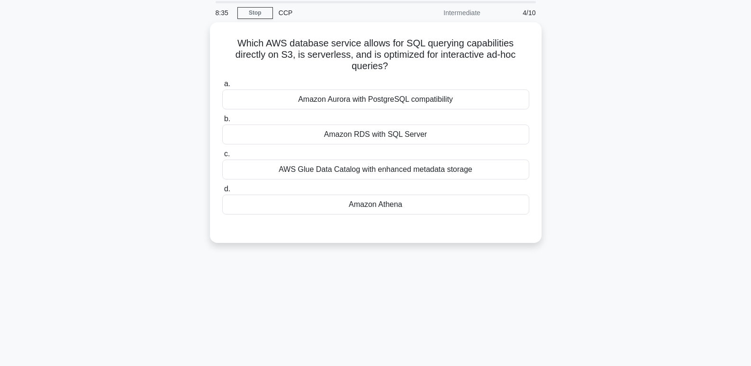
scroll to position [32, 0]
click at [429, 211] on div "Amazon Athena" at bounding box center [375, 203] width 307 height 20
click at [222, 191] on input "d. Amazon Athena" at bounding box center [222, 188] width 0 height 6
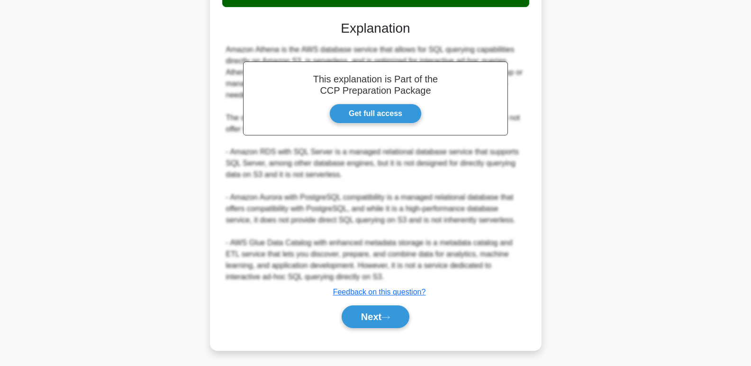
scroll to position [241, 0]
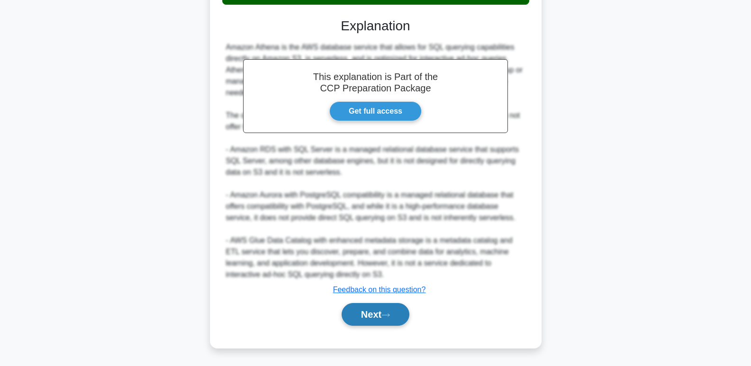
click at [379, 323] on button "Next" at bounding box center [375, 314] width 68 height 23
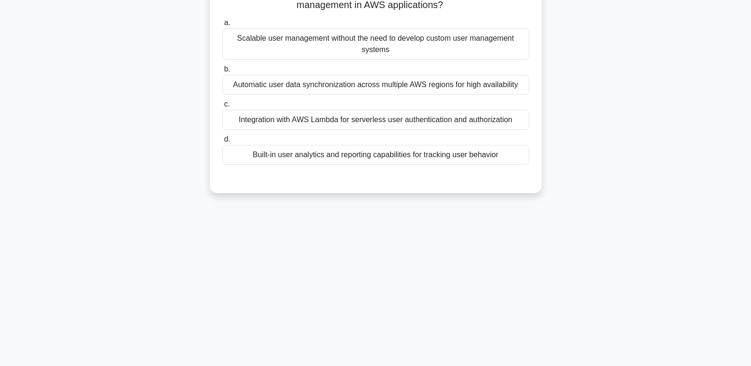
scroll to position [0, 0]
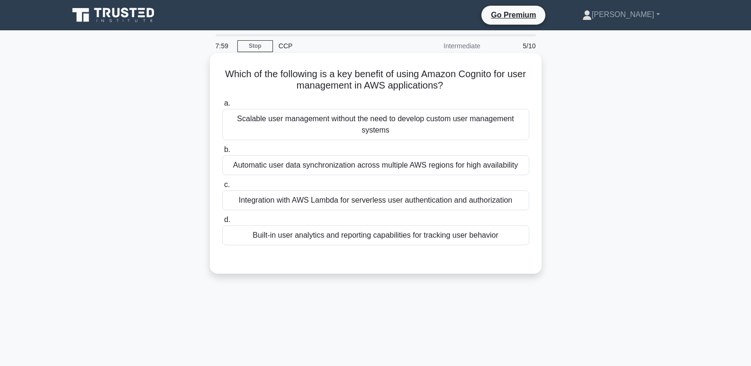
click at [422, 172] on div "Automatic user data synchronization across multiple AWS regions for high availa…" at bounding box center [375, 165] width 307 height 20
click at [222, 153] on input "b. Automatic user data synchronization across multiple AWS regions for high ava…" at bounding box center [222, 150] width 0 height 6
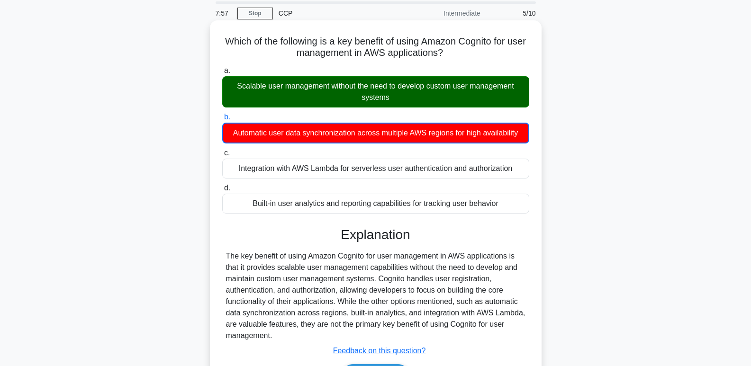
scroll to position [145, 0]
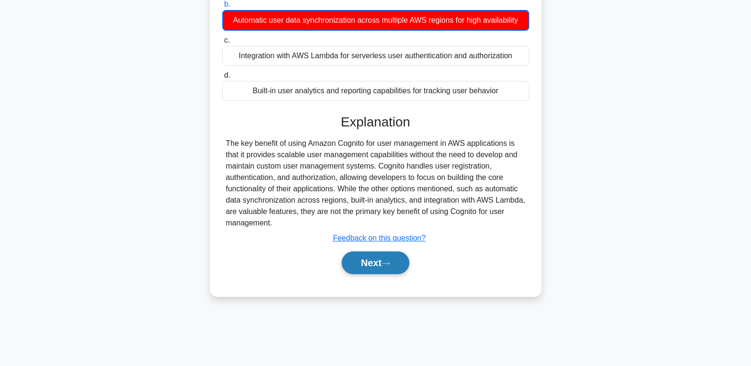
click at [380, 261] on button "Next" at bounding box center [375, 262] width 68 height 23
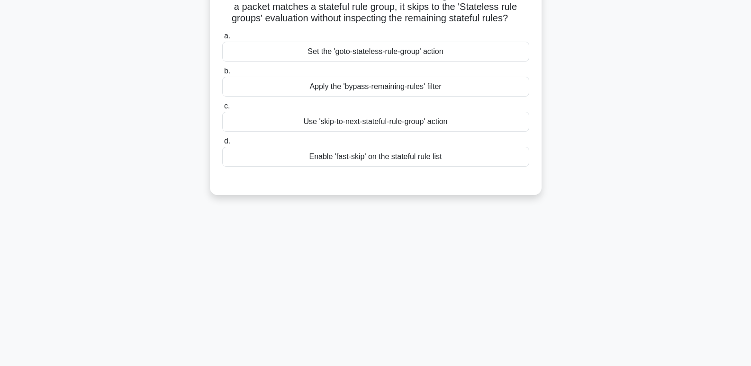
scroll to position [0, 0]
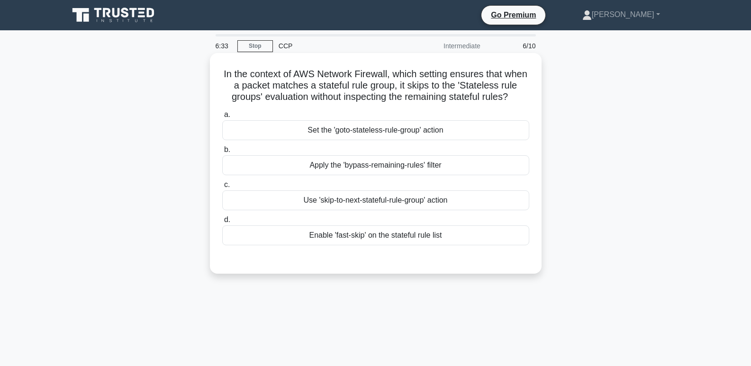
click at [448, 175] on div "Apply the 'bypass-remaining-rules' filter" at bounding box center [375, 165] width 307 height 20
click at [222, 153] on input "b. Apply the 'bypass-remaining-rules' filter" at bounding box center [222, 150] width 0 height 6
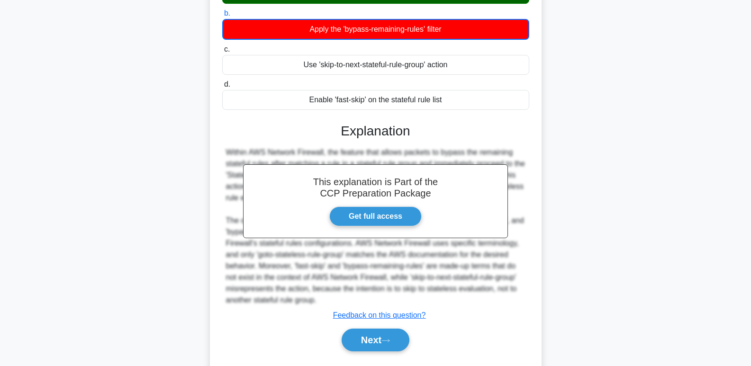
scroll to position [174, 0]
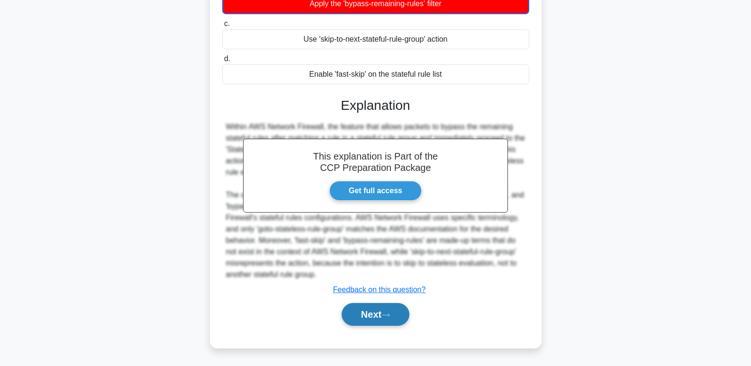
click at [387, 322] on button "Next" at bounding box center [375, 314] width 68 height 23
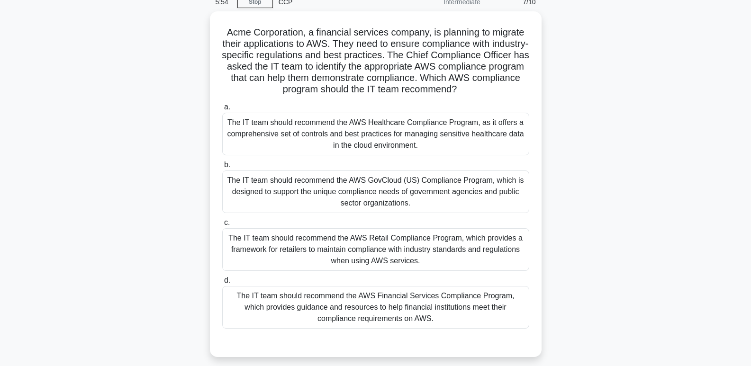
scroll to position [45, 0]
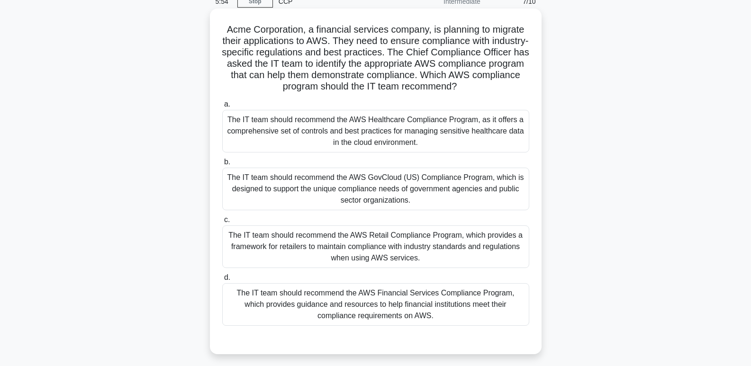
click at [325, 200] on div "The IT team should recommend the AWS GovCloud (US) Compliance Program, which is…" at bounding box center [375, 189] width 307 height 43
click at [222, 165] on input "b. The IT team should recommend the AWS GovCloud (US) Compliance Program, which…" at bounding box center [222, 162] width 0 height 6
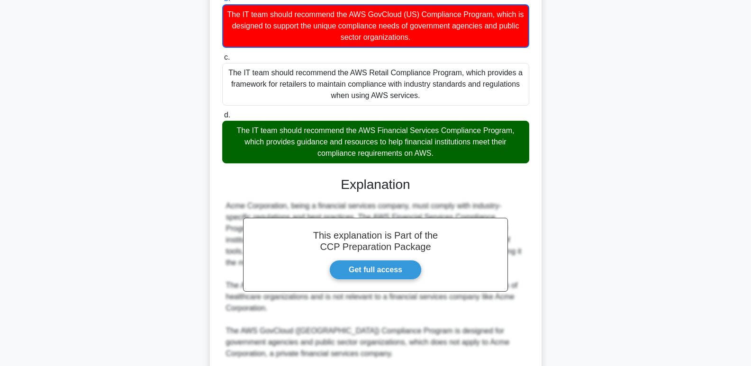
scroll to position [333, 0]
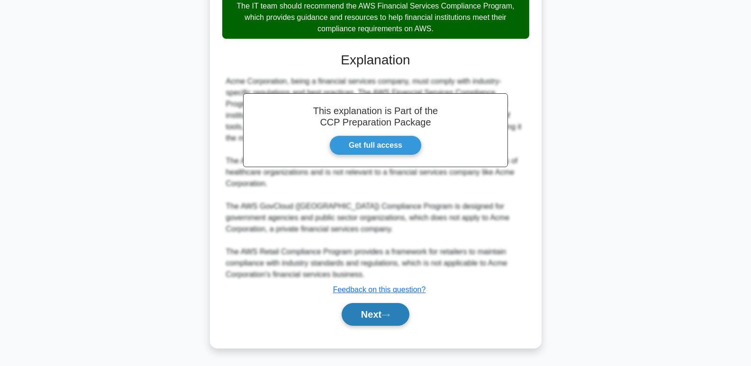
click at [375, 323] on button "Next" at bounding box center [375, 314] width 68 height 23
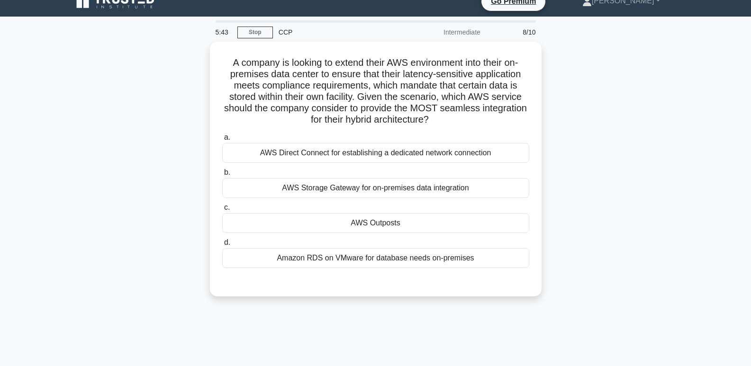
scroll to position [0, 0]
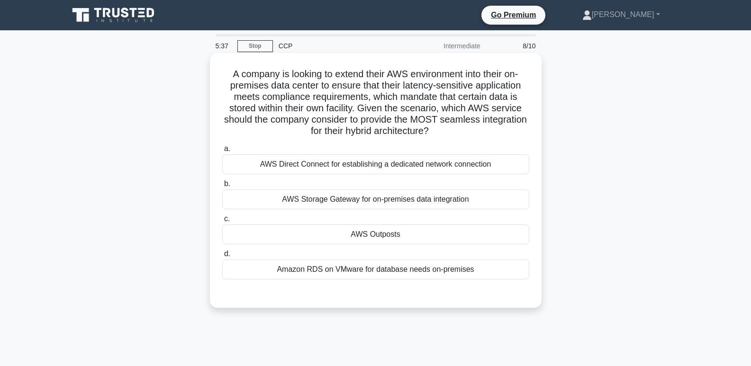
click at [435, 243] on div "AWS Outposts" at bounding box center [375, 234] width 307 height 20
click at [222, 222] on input "c. AWS Outposts" at bounding box center [222, 219] width 0 height 6
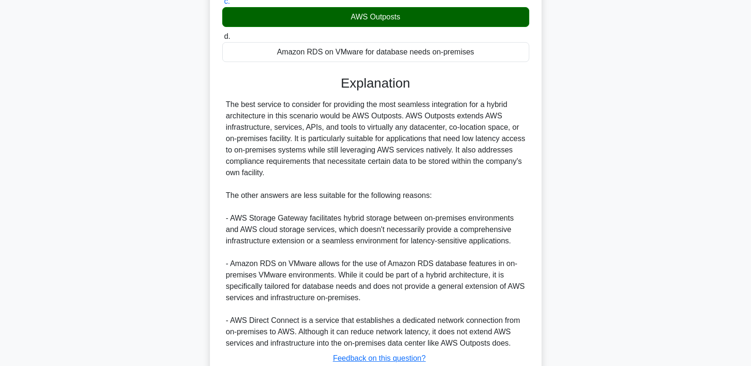
scroll to position [287, 0]
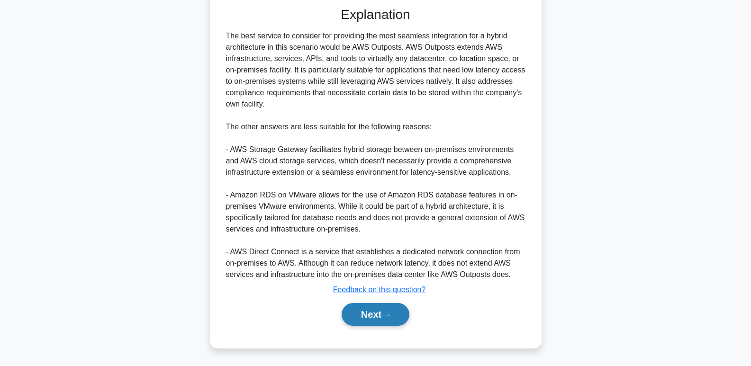
click at [386, 319] on button "Next" at bounding box center [375, 314] width 68 height 23
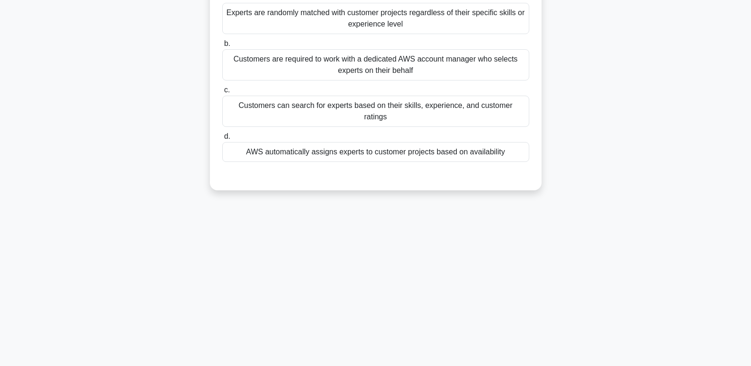
scroll to position [0, 0]
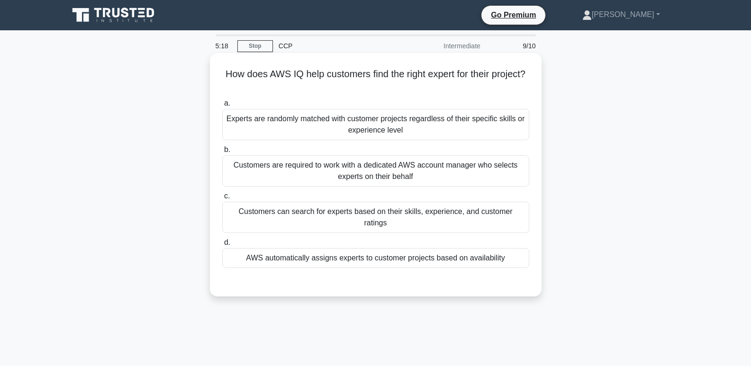
click at [259, 256] on div "AWS automatically assigns experts to customer projects based on availability" at bounding box center [375, 258] width 307 height 20
click at [222, 246] on input "d. AWS automatically assigns experts to customer projects based on availability" at bounding box center [222, 243] width 0 height 6
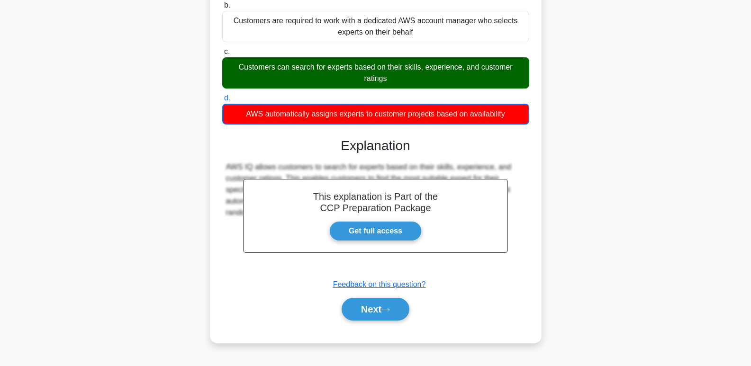
scroll to position [145, 0]
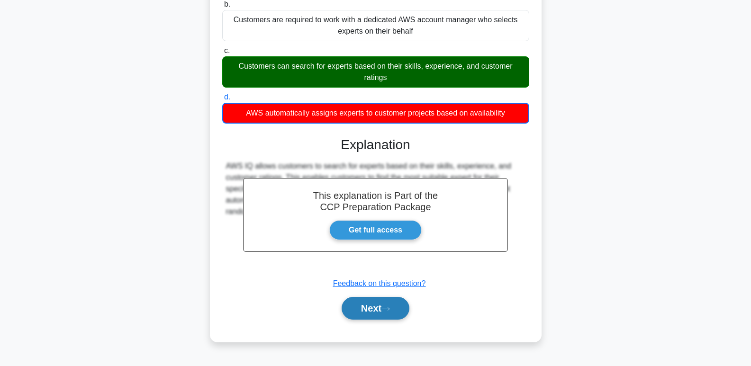
click at [359, 310] on button "Next" at bounding box center [375, 308] width 68 height 23
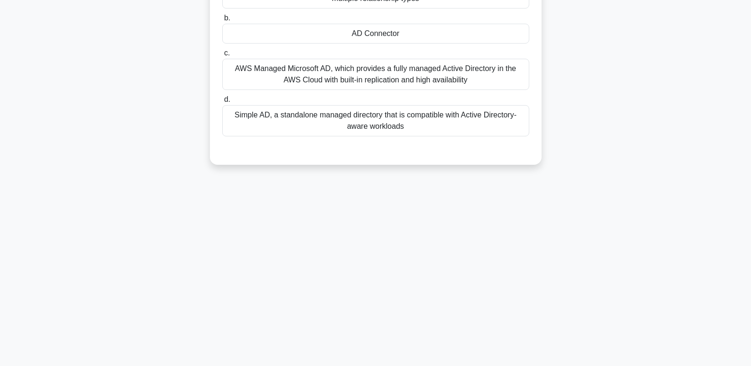
click at [124, 82] on div "Which AWS Directory Service option allows you to extend your existing on-premis…" at bounding box center [375, 43] width 625 height 266
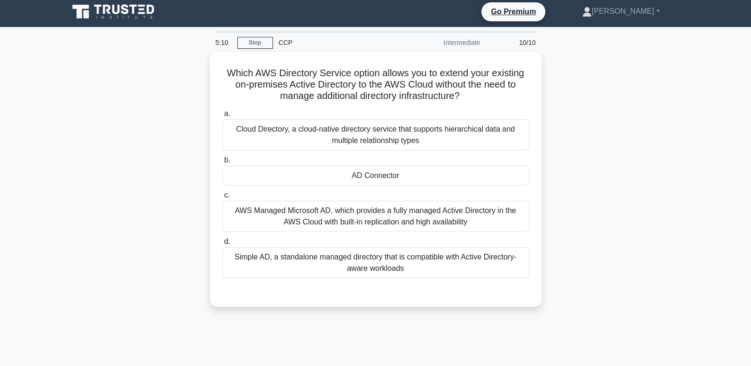
scroll to position [2, 0]
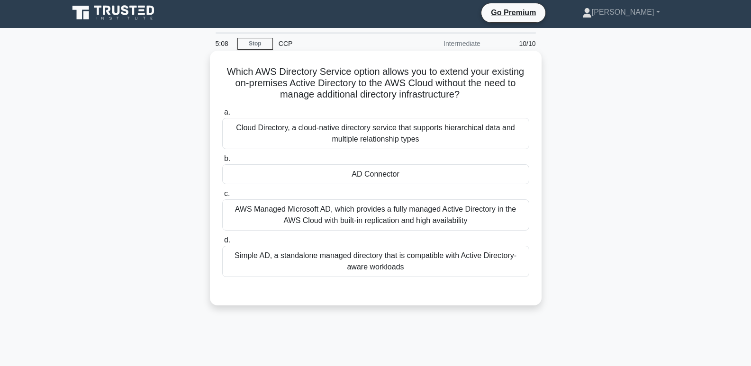
click at [265, 172] on div "AD Connector" at bounding box center [375, 174] width 307 height 20
click at [222, 162] on input "b. AD Connector" at bounding box center [222, 159] width 0 height 6
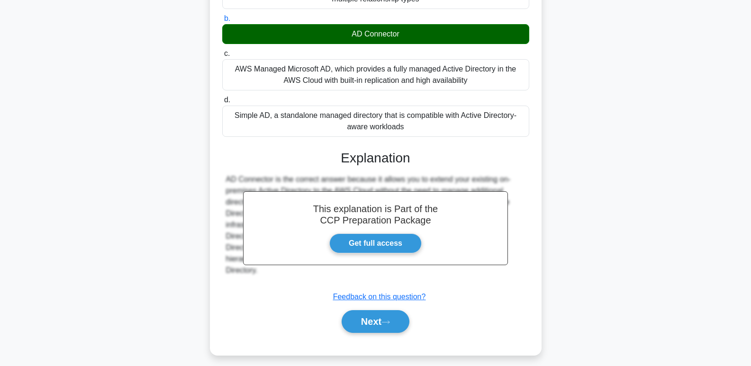
scroll to position [150, 0]
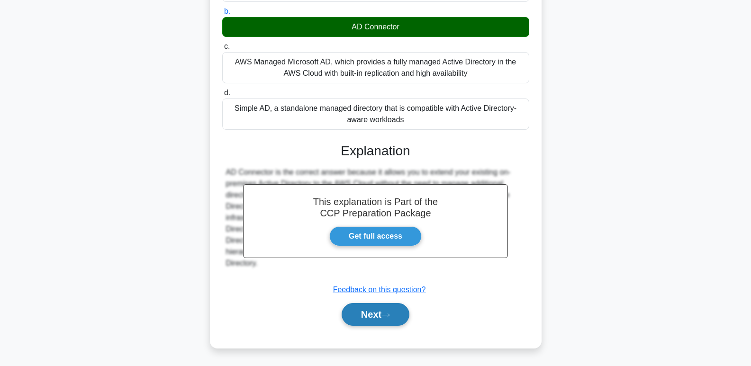
click at [360, 316] on button "Next" at bounding box center [375, 314] width 68 height 23
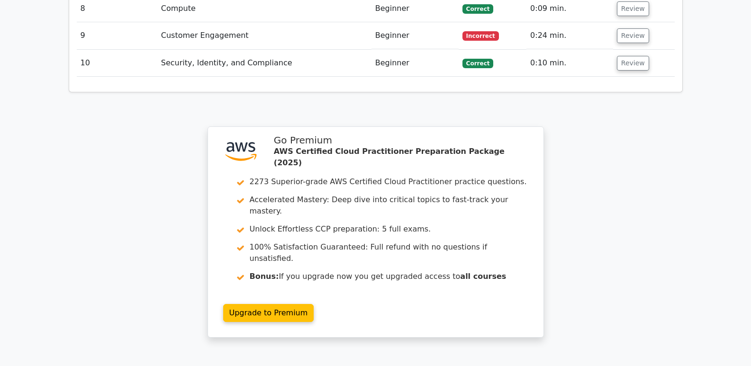
scroll to position [1533, 0]
